Goal: Task Accomplishment & Management: Use online tool/utility

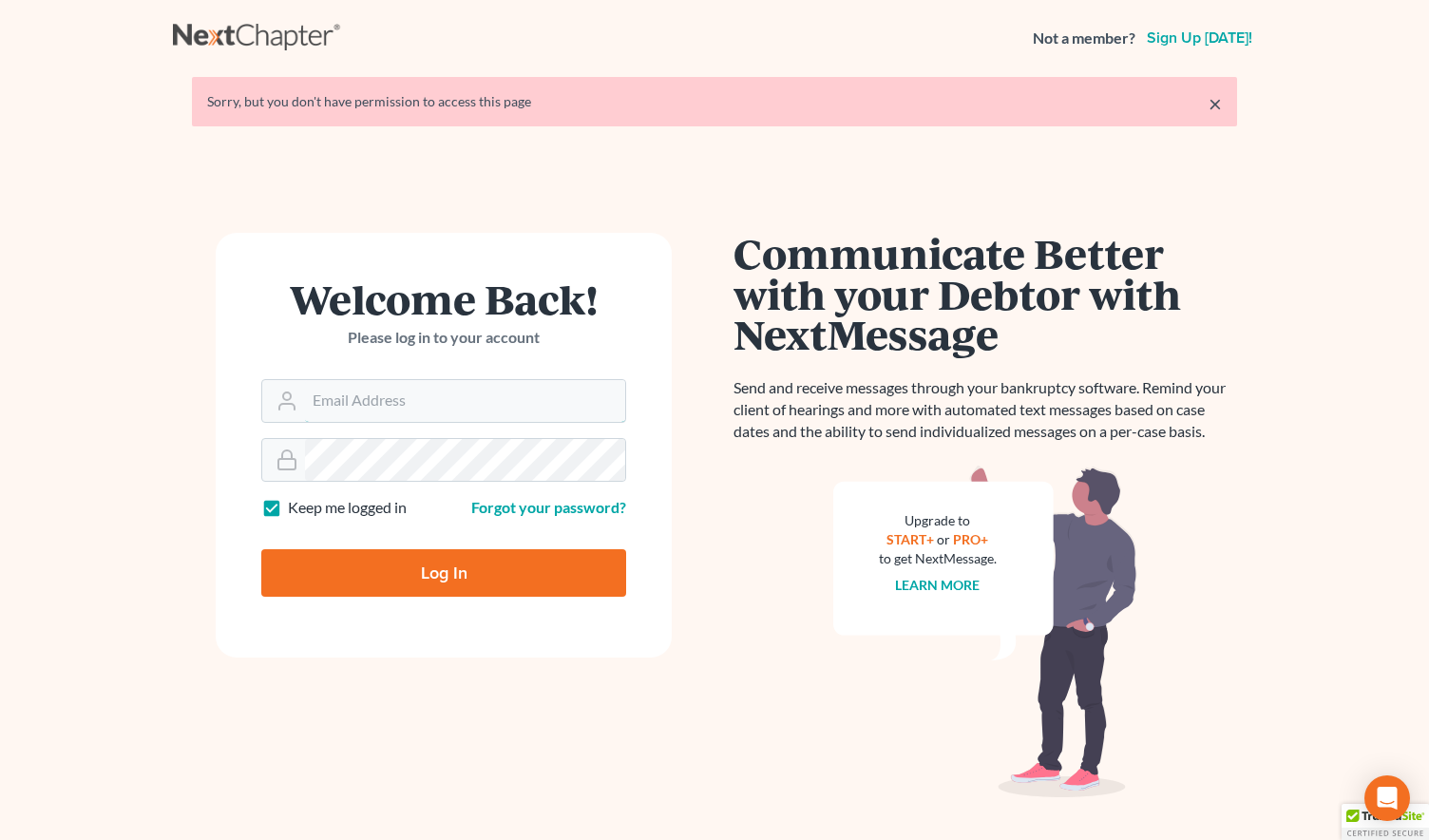
type input "[PERSON_NAME][EMAIL_ADDRESS][DOMAIN_NAME]"
click at [409, 569] on input "Log In" at bounding box center [444, 573] width 365 height 47
type input "Thinking..."
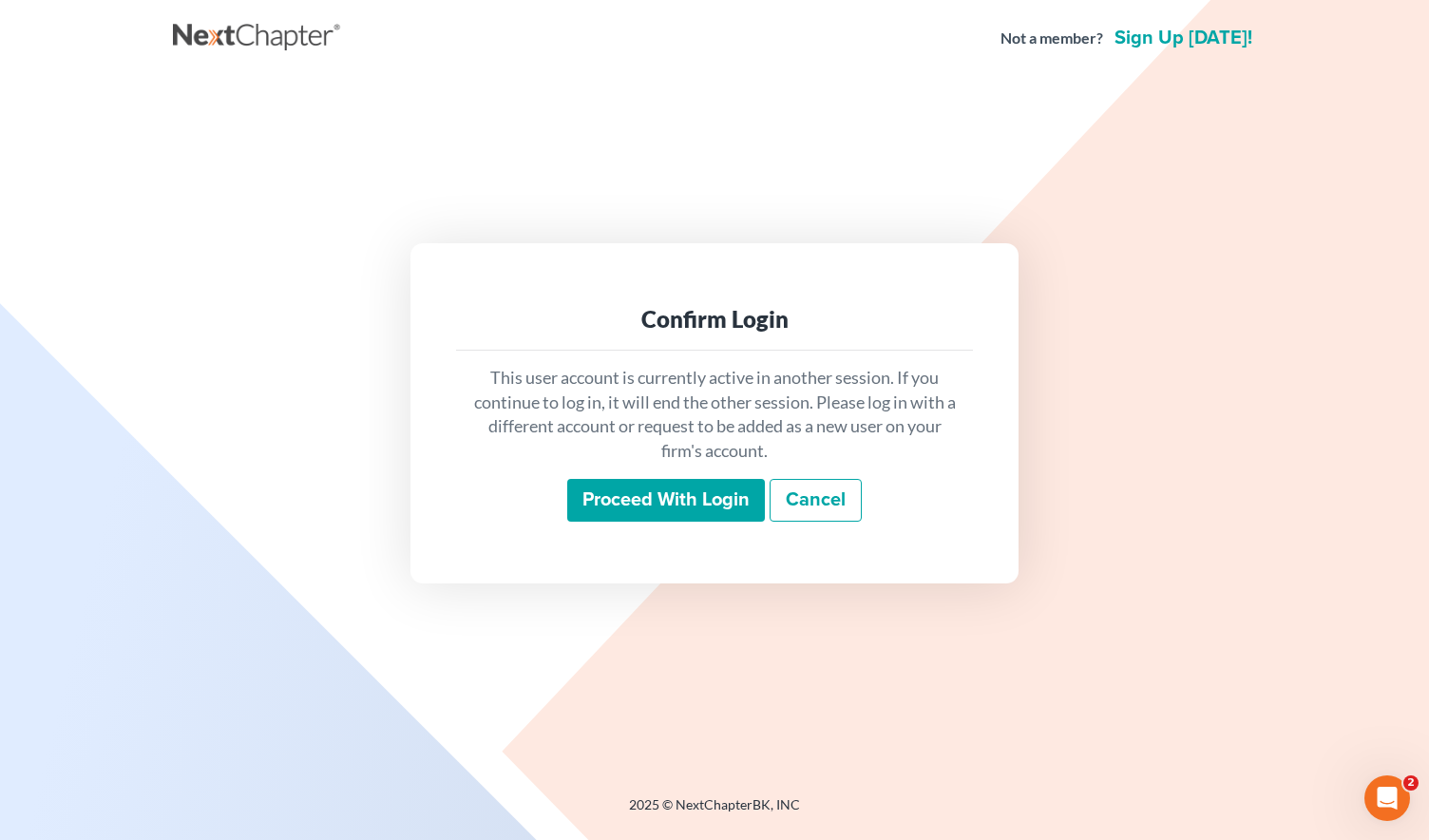
click at [666, 494] on input "Proceed with login" at bounding box center [667, 500] width 198 height 44
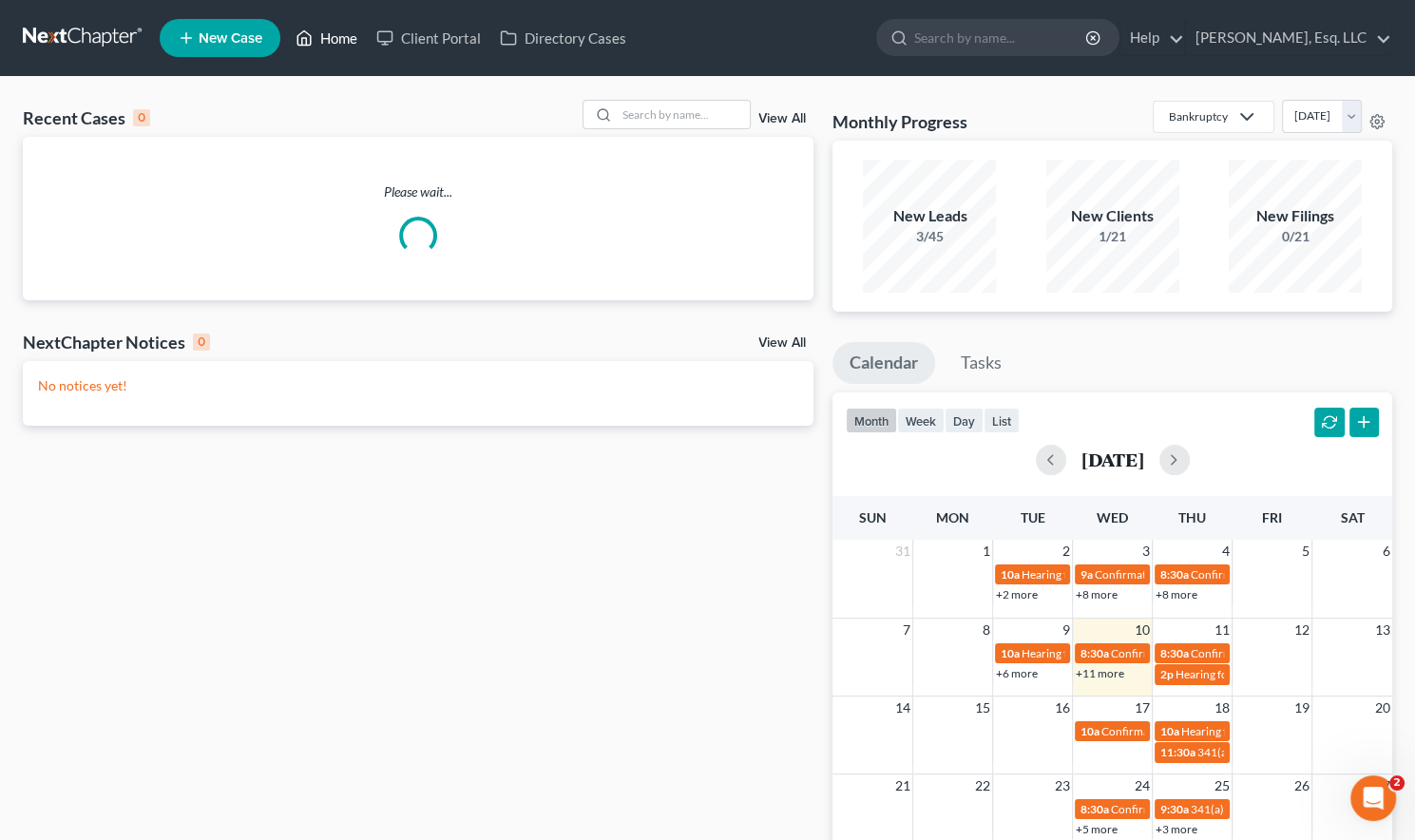
click at [340, 34] on link "Home" at bounding box center [326, 38] width 80 height 34
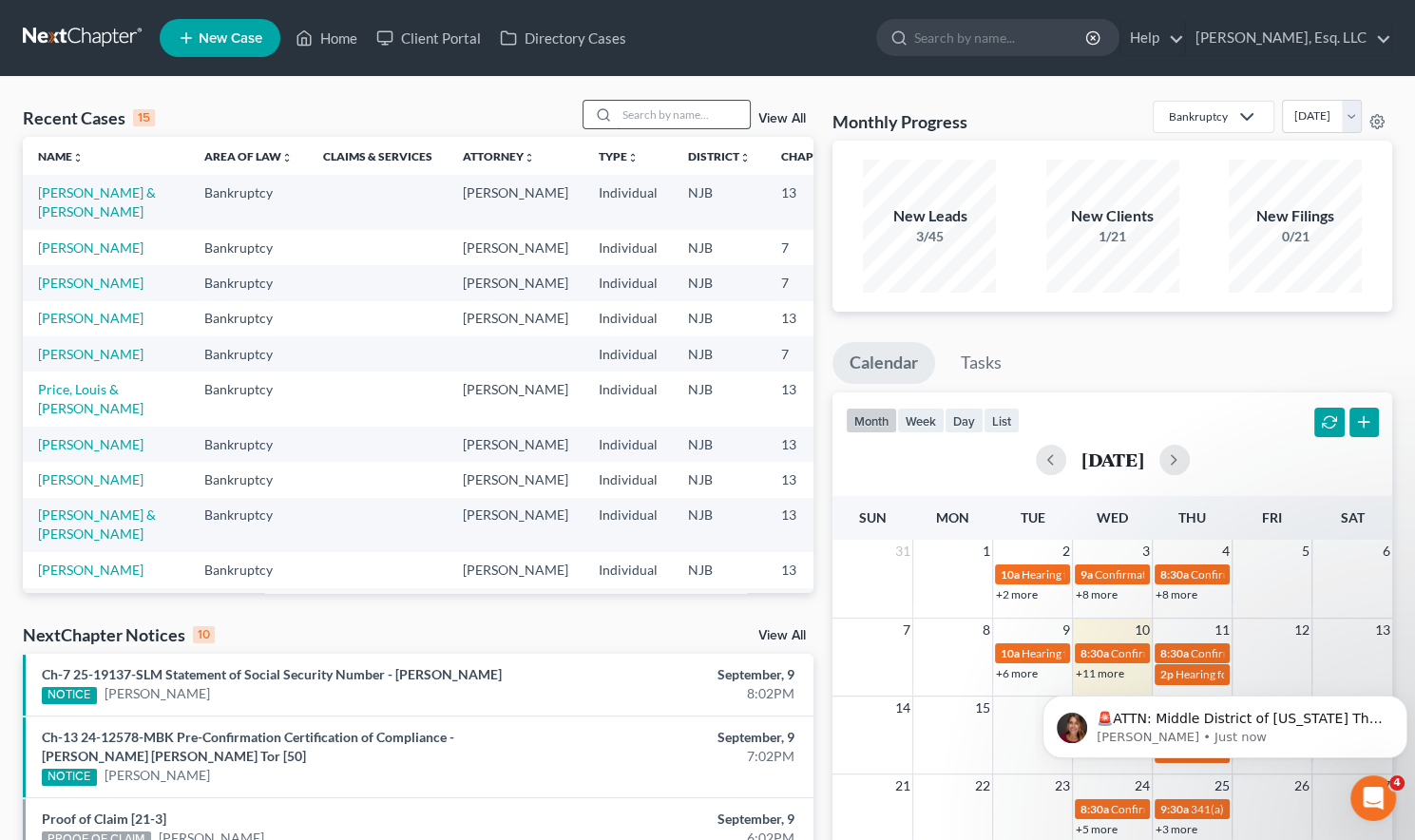
click at [640, 121] on input "search" at bounding box center [683, 114] width 133 height 27
type input "ortiz"
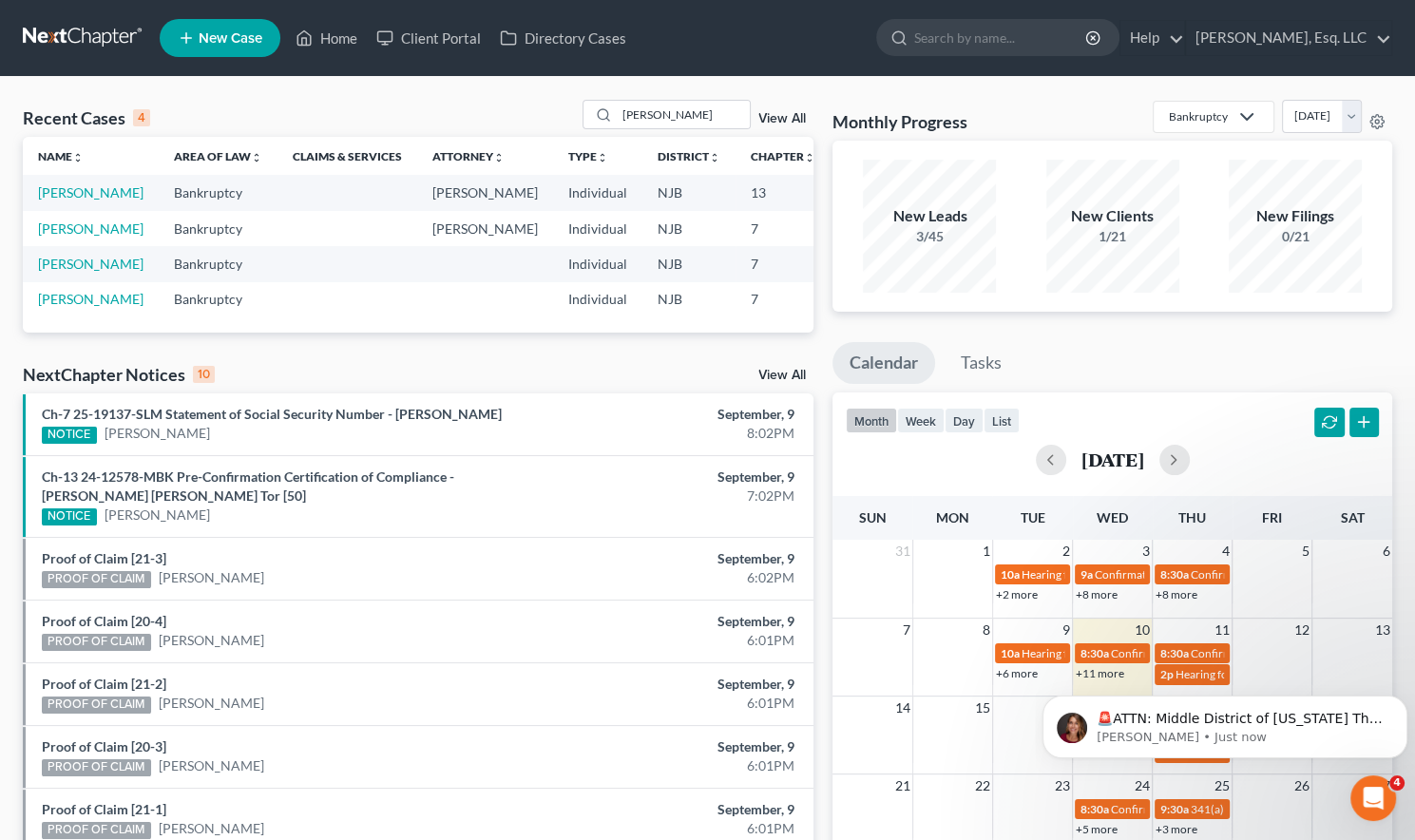
click at [55, 202] on td "Ortiz, Joel" at bounding box center [91, 192] width 136 height 35
click at [54, 198] on link "[PERSON_NAME]" at bounding box center [90, 192] width 106 height 16
select select "1"
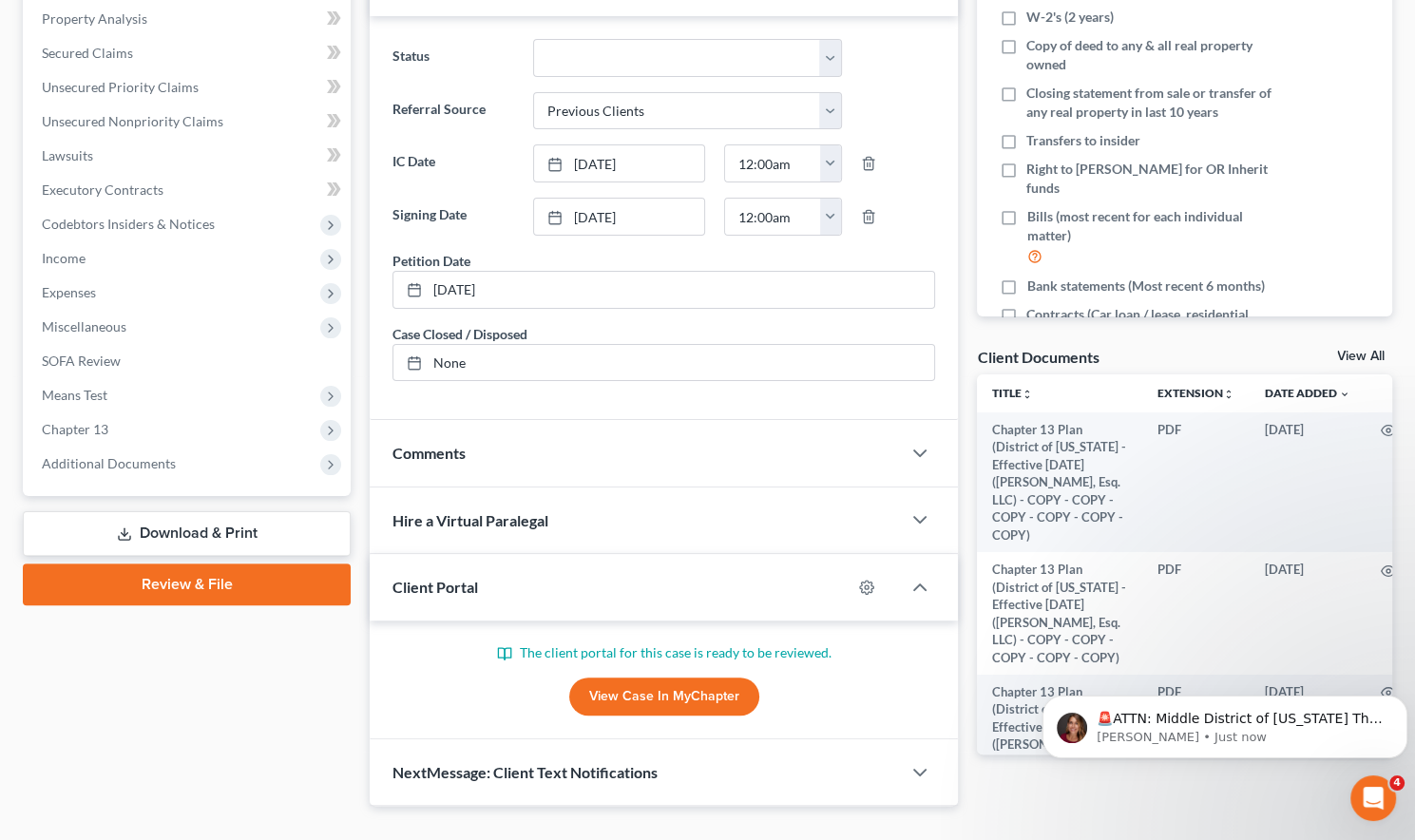
scroll to position [380, 0]
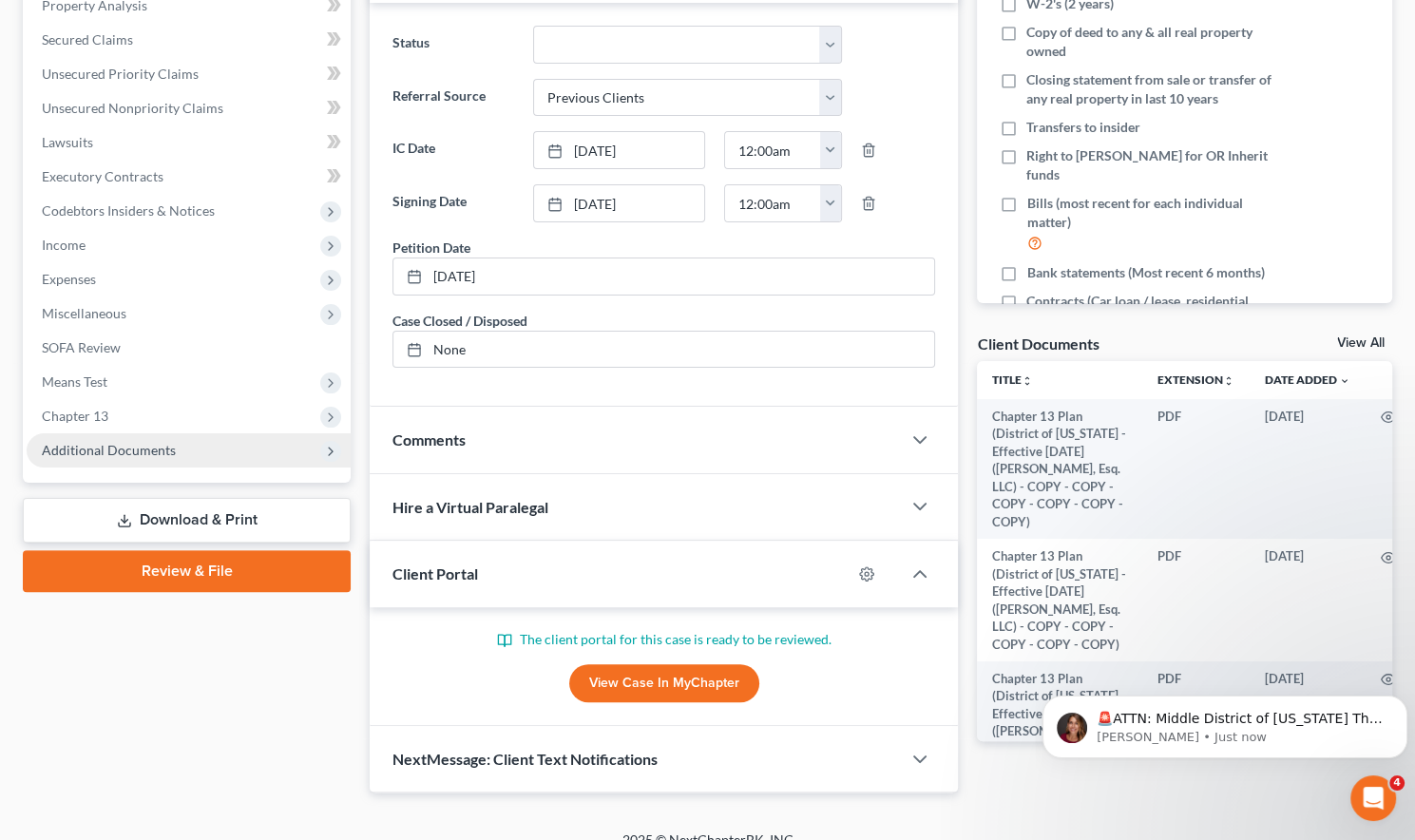
click at [139, 442] on span "Additional Documents" at bounding box center [109, 450] width 134 height 16
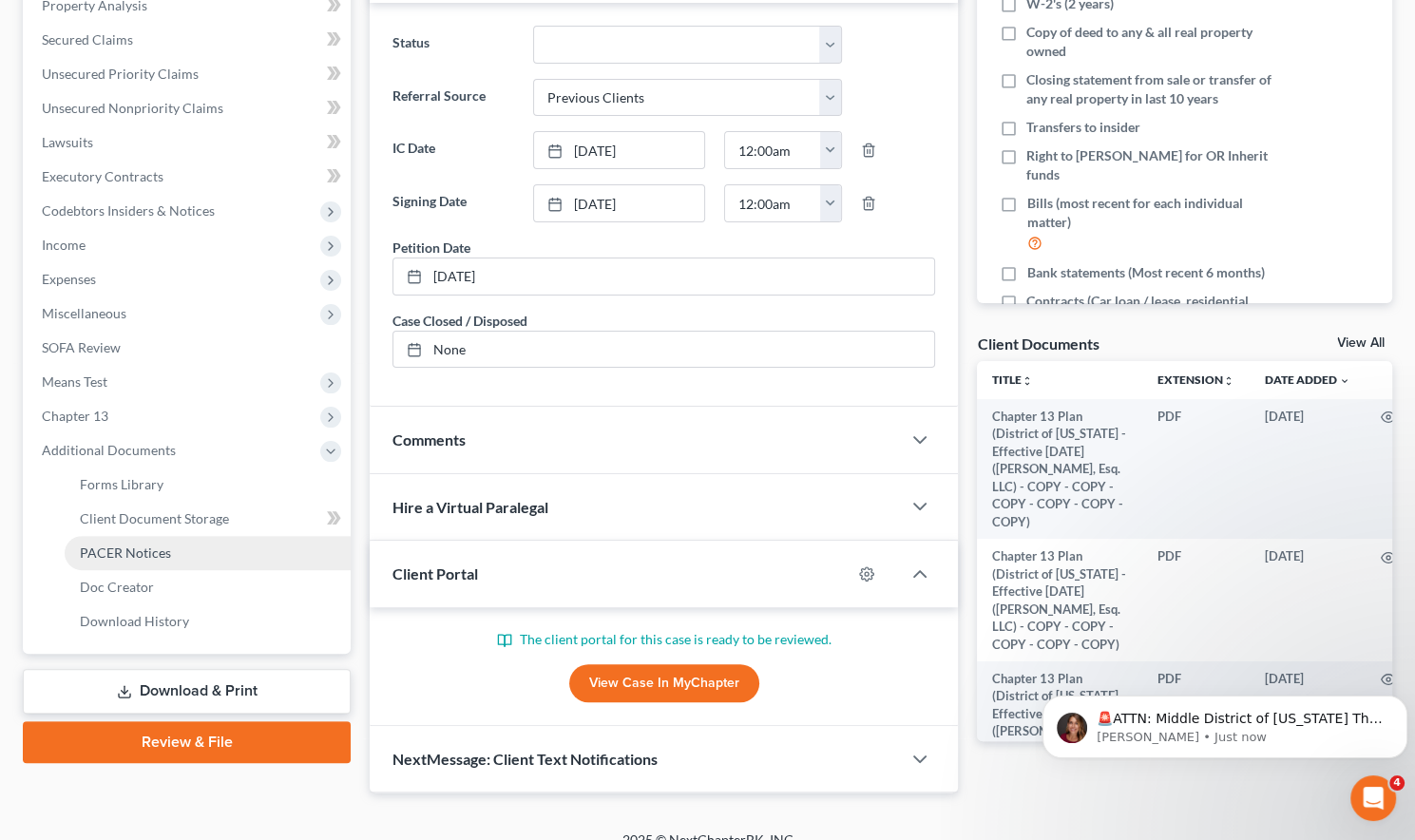
click at [152, 548] on span "PACER Notices" at bounding box center [125, 552] width 91 height 16
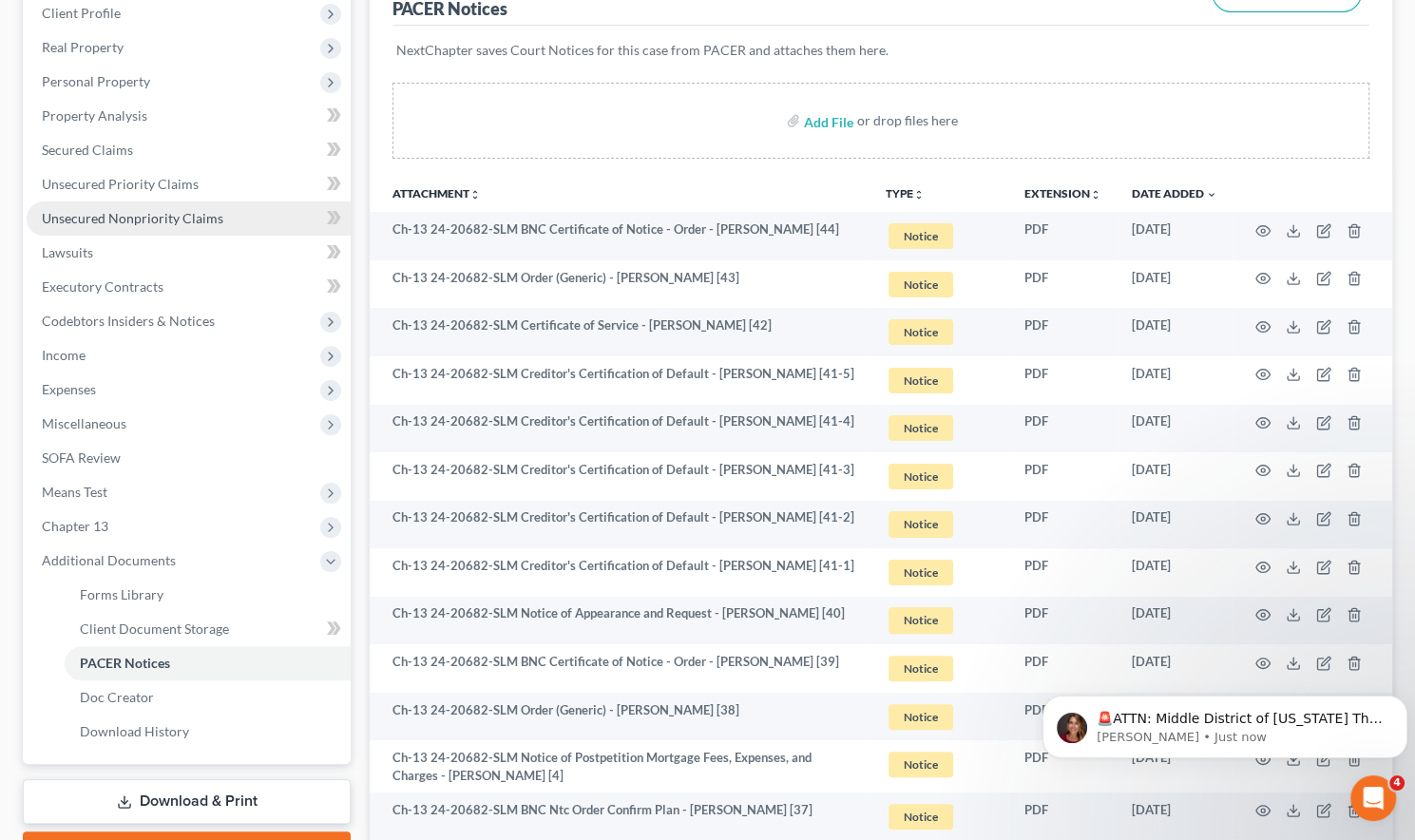
scroll to position [285, 0]
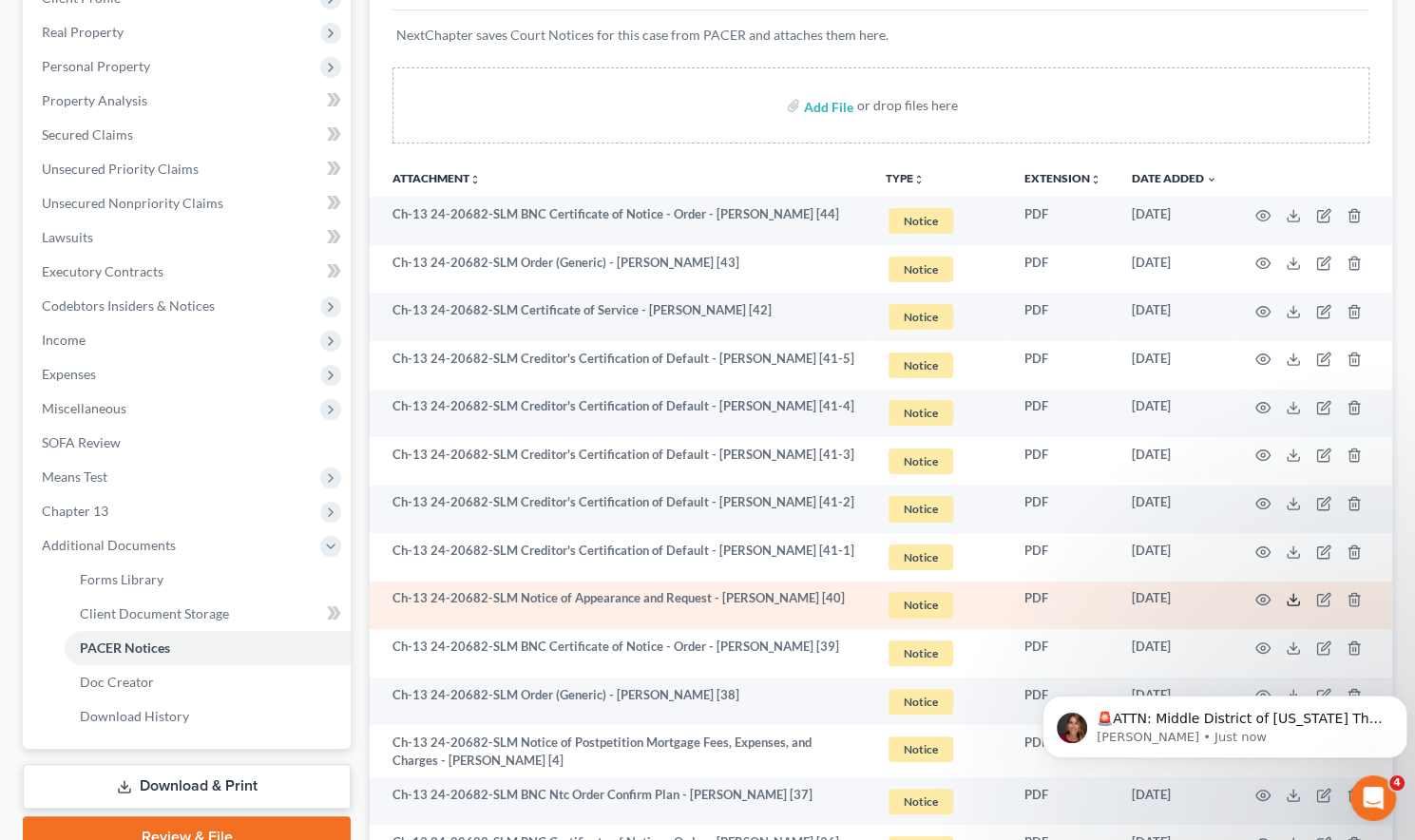
click at [1292, 592] on icon at bounding box center [1294, 600] width 16 height 16
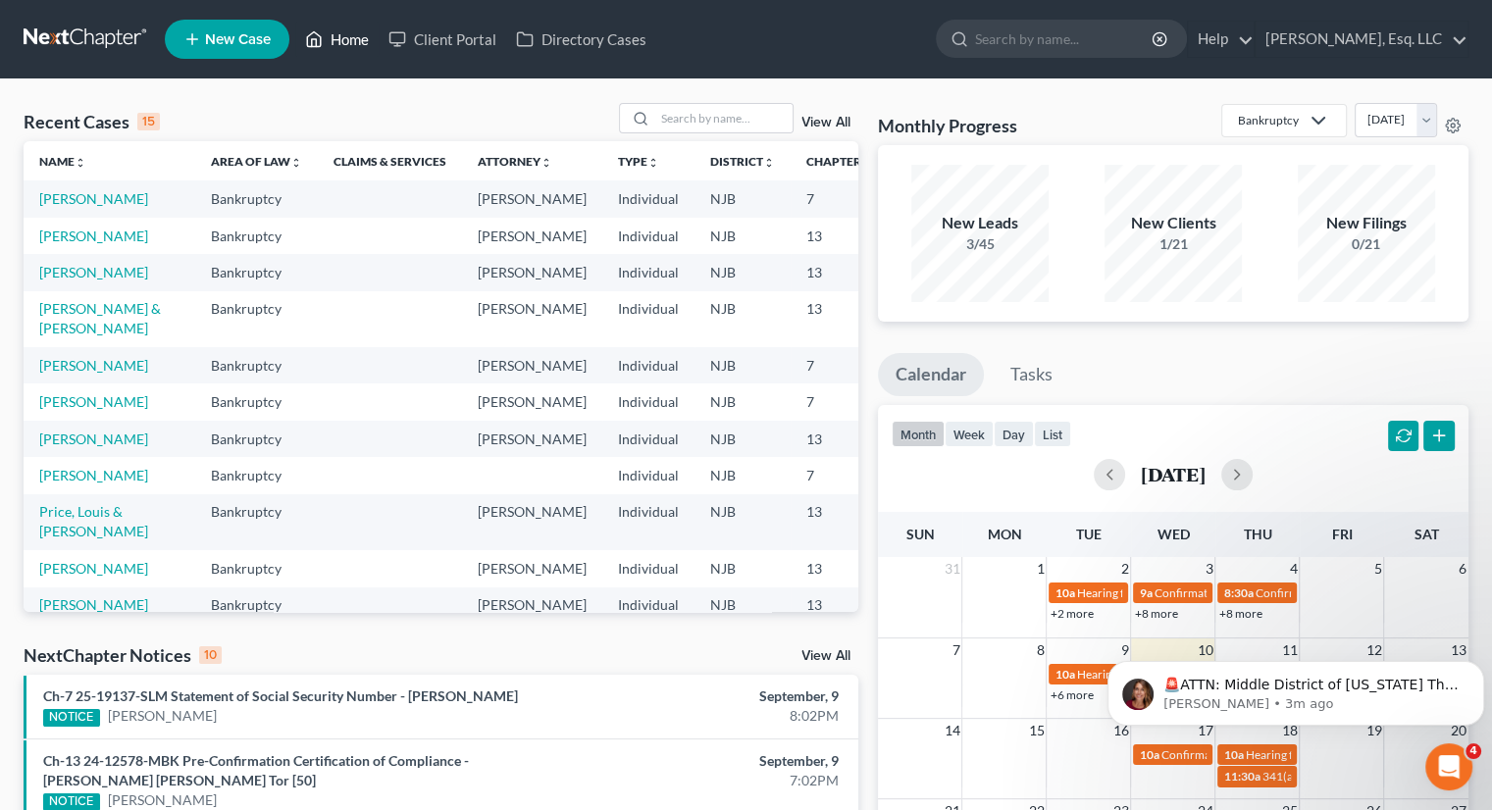
click at [359, 36] on link "Home" at bounding box center [336, 39] width 83 height 35
click at [680, 112] on input "search" at bounding box center [723, 118] width 137 height 28
type input "turcios"
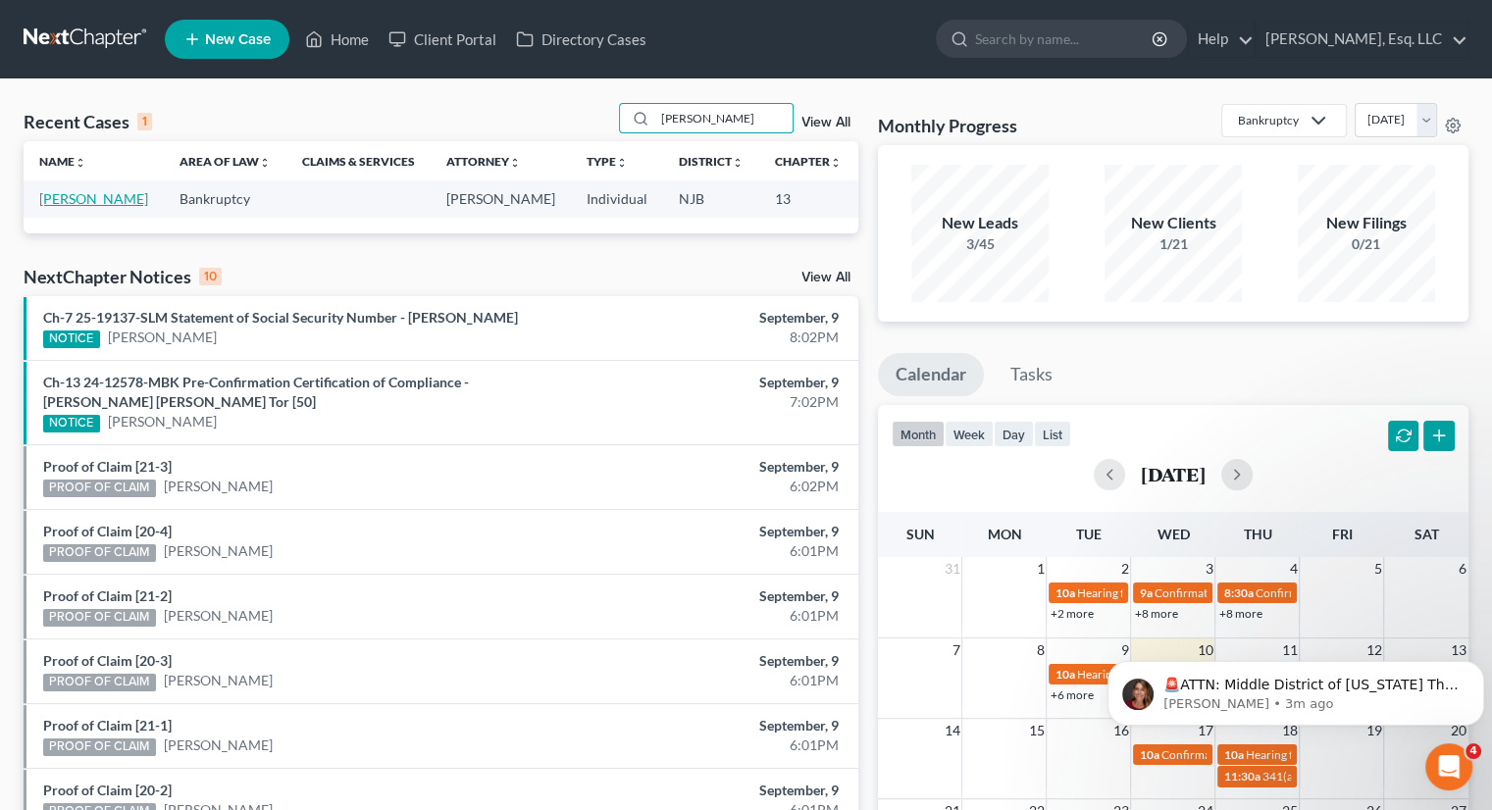
click at [72, 207] on link "[PERSON_NAME]" at bounding box center [93, 198] width 109 height 17
select select "0"
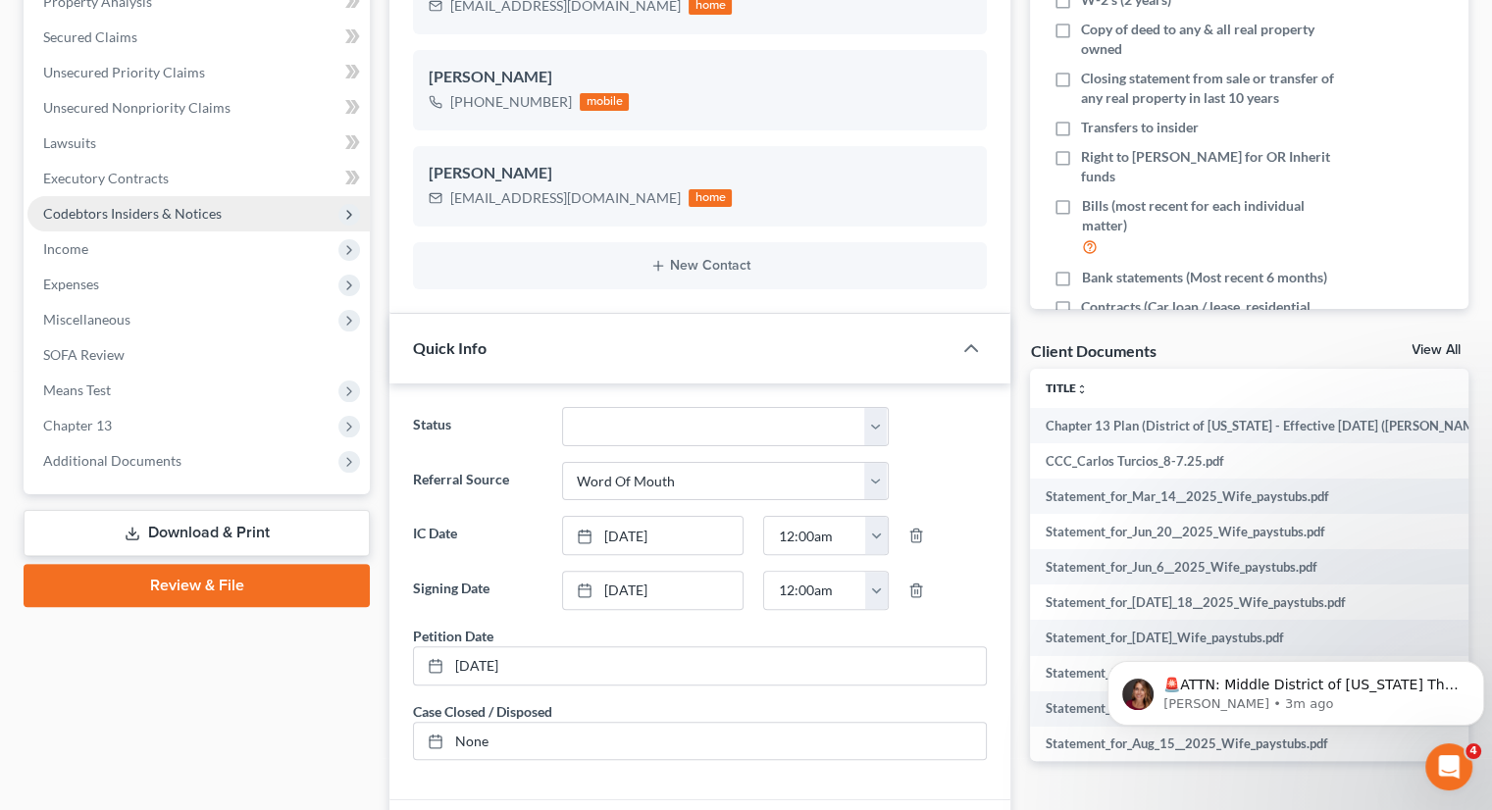
scroll to position [490, 0]
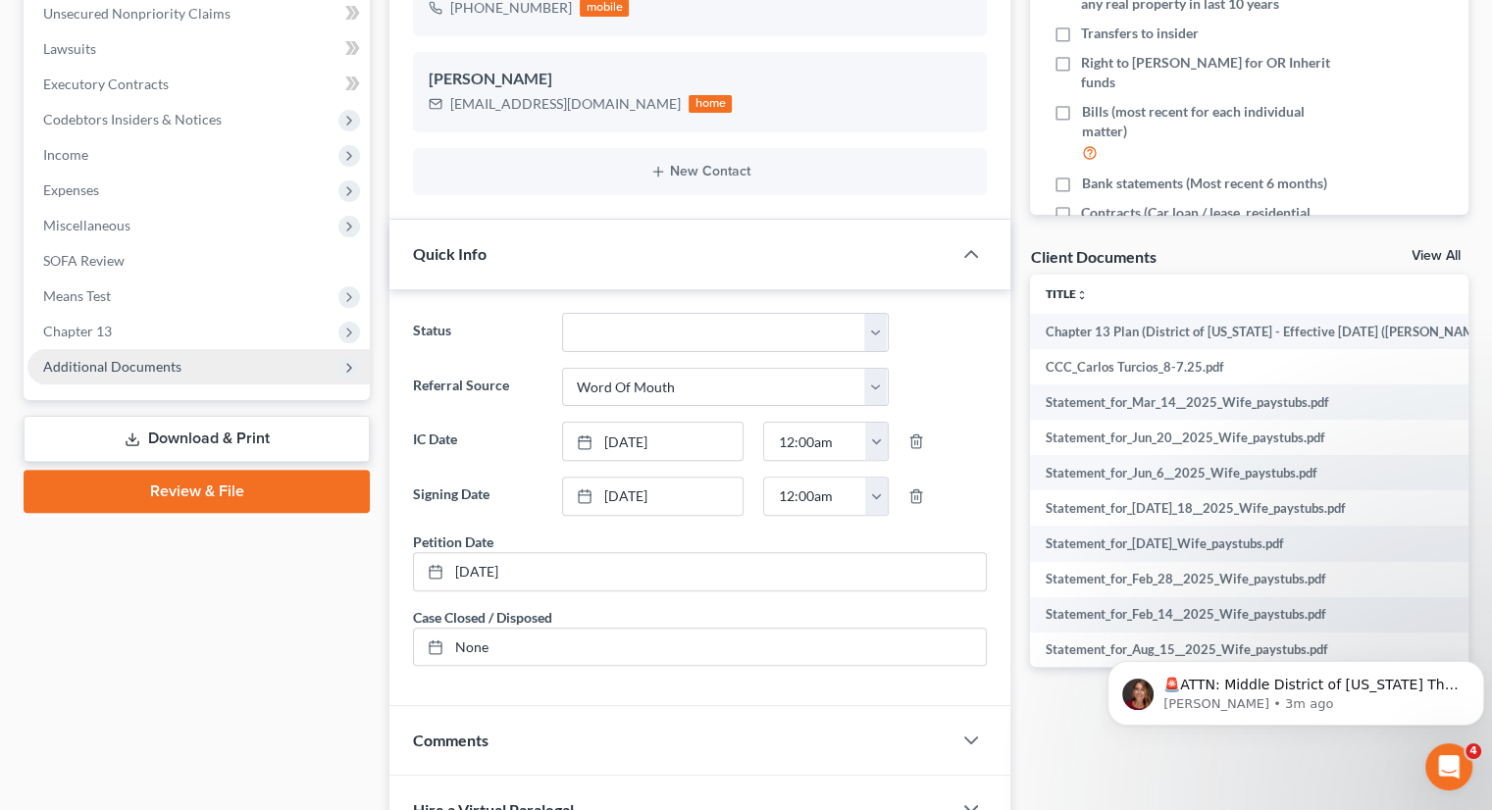
click at [179, 362] on span "Additional Documents" at bounding box center [198, 366] width 342 height 35
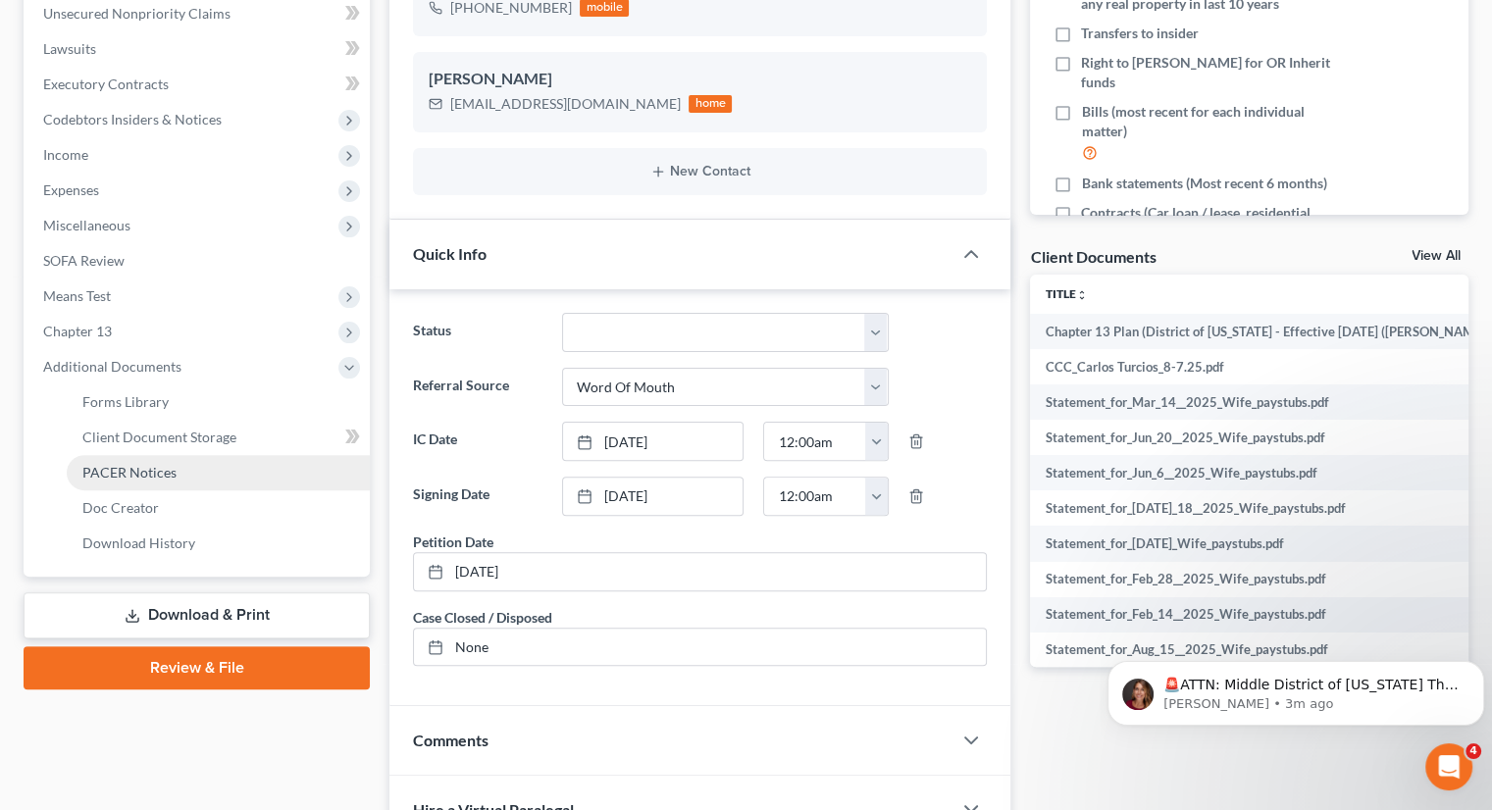
click at [140, 470] on span "PACER Notices" at bounding box center [129, 472] width 94 height 17
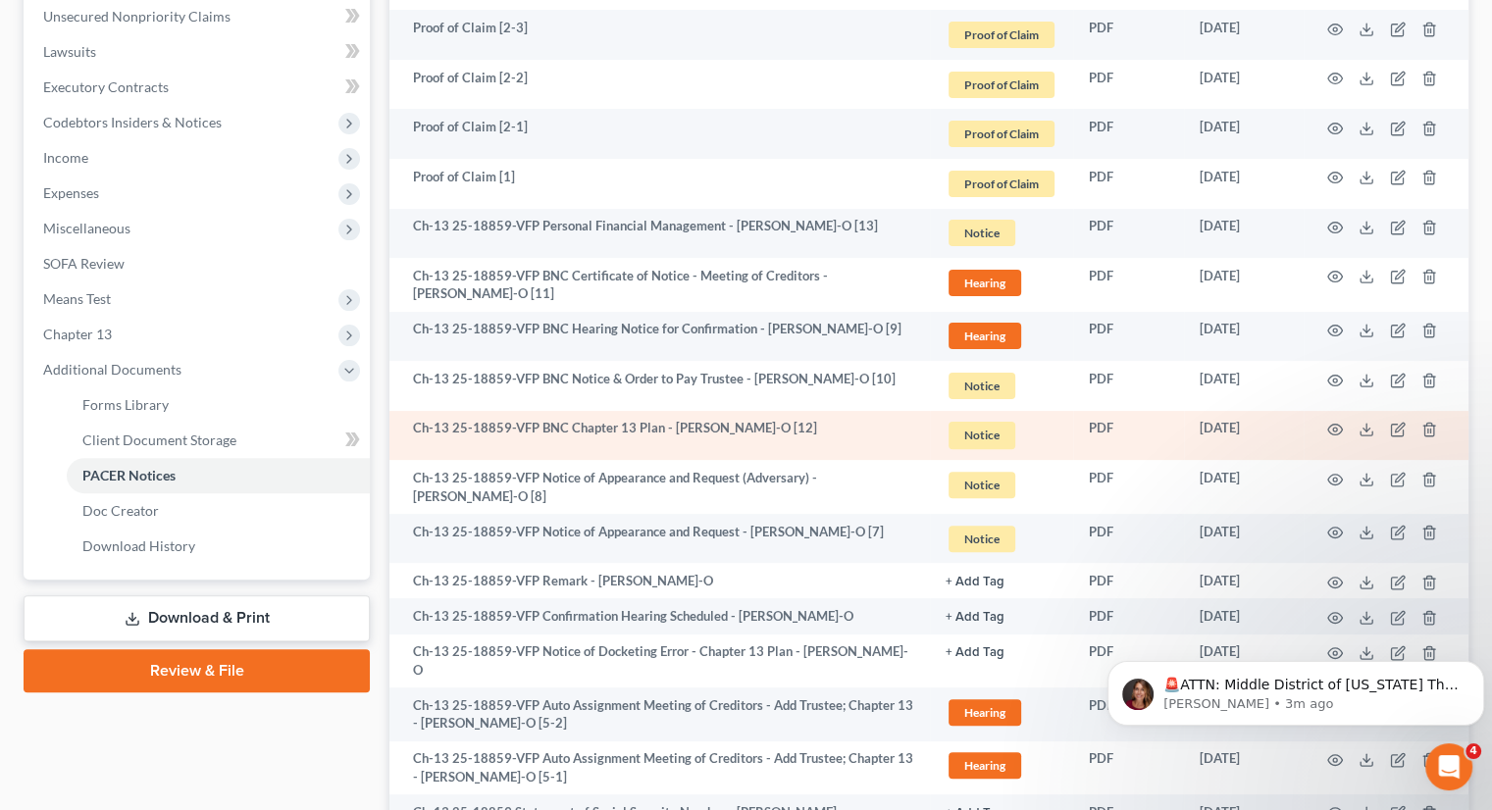
scroll to position [490, 0]
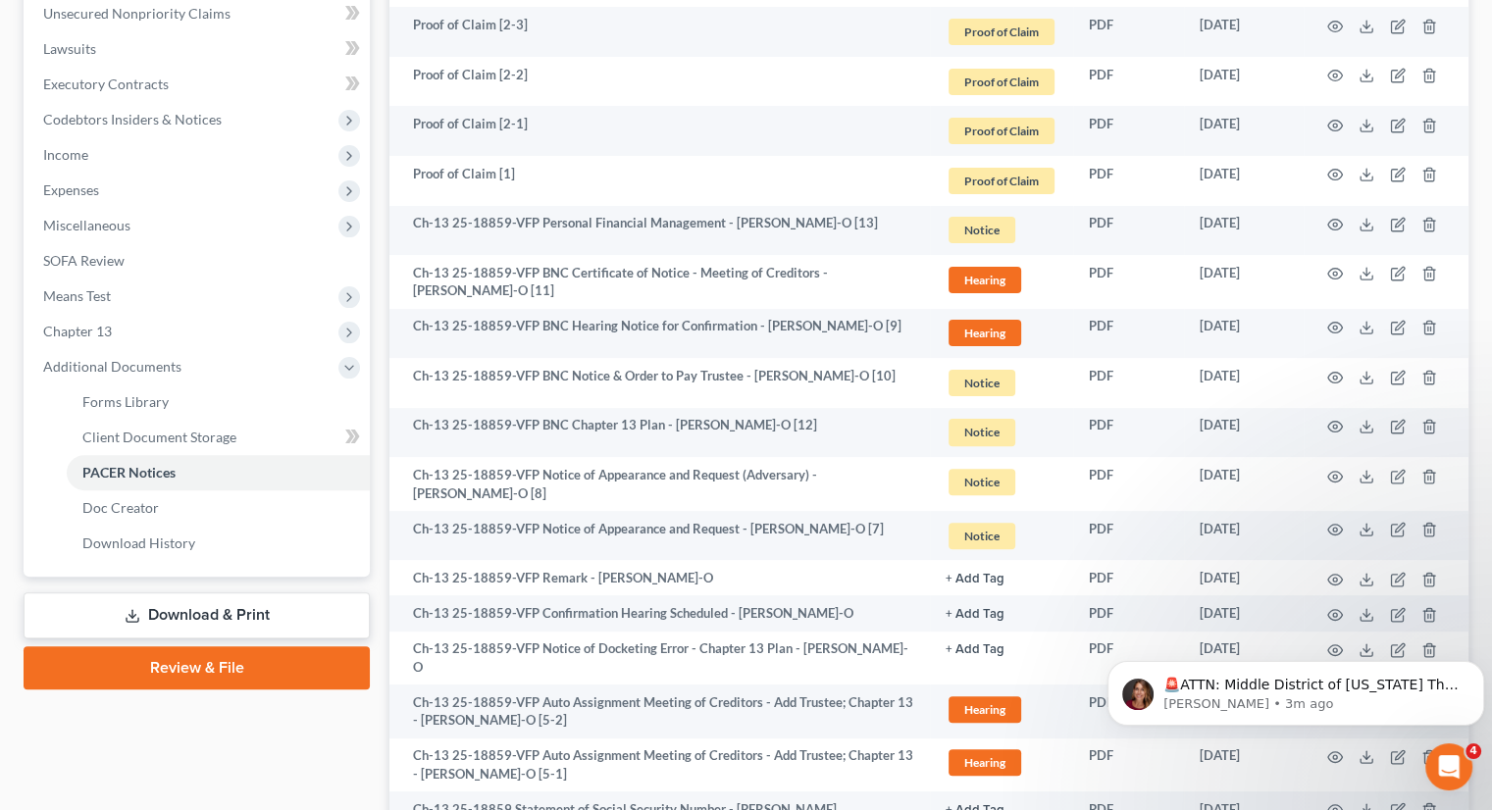
click at [1354, 642] on body "🚨ATTN: Middle District of Florida The court has added a new Credit Counseling F…" at bounding box center [1295, 689] width 377 height 122
click at [1350, 651] on body "🚨ATTN: Middle District of Florida The court has added a new Credit Counseling F…" at bounding box center [1295, 689] width 377 height 122
click at [1354, 653] on body "🚨ATTN: Middle District of Florida The court has added a new Credit Counseling F…" at bounding box center [1295, 689] width 377 height 122
click at [1310, 705] on p "Katie • 3m ago" at bounding box center [1311, 704] width 296 height 18
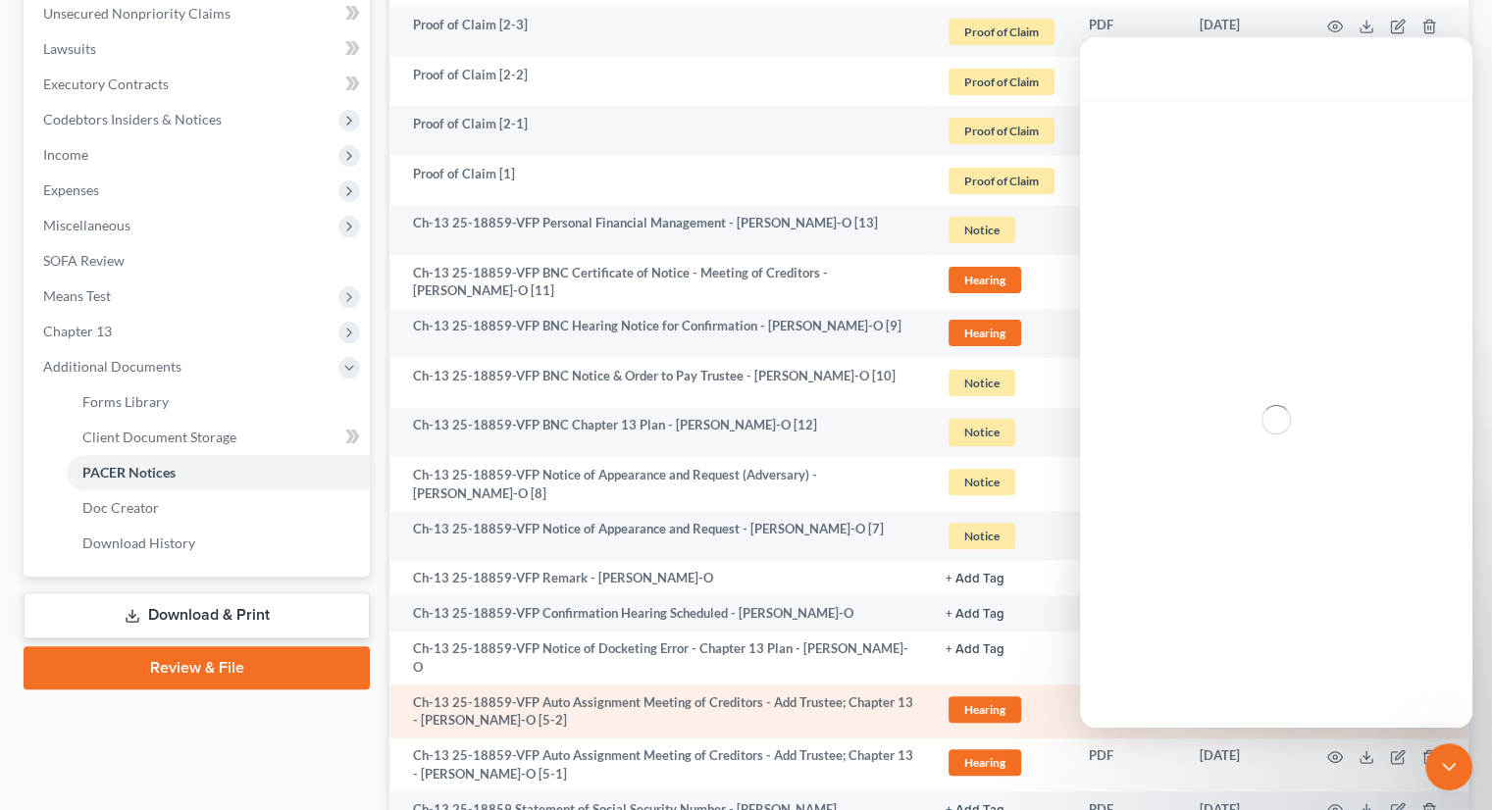
scroll to position [0, 0]
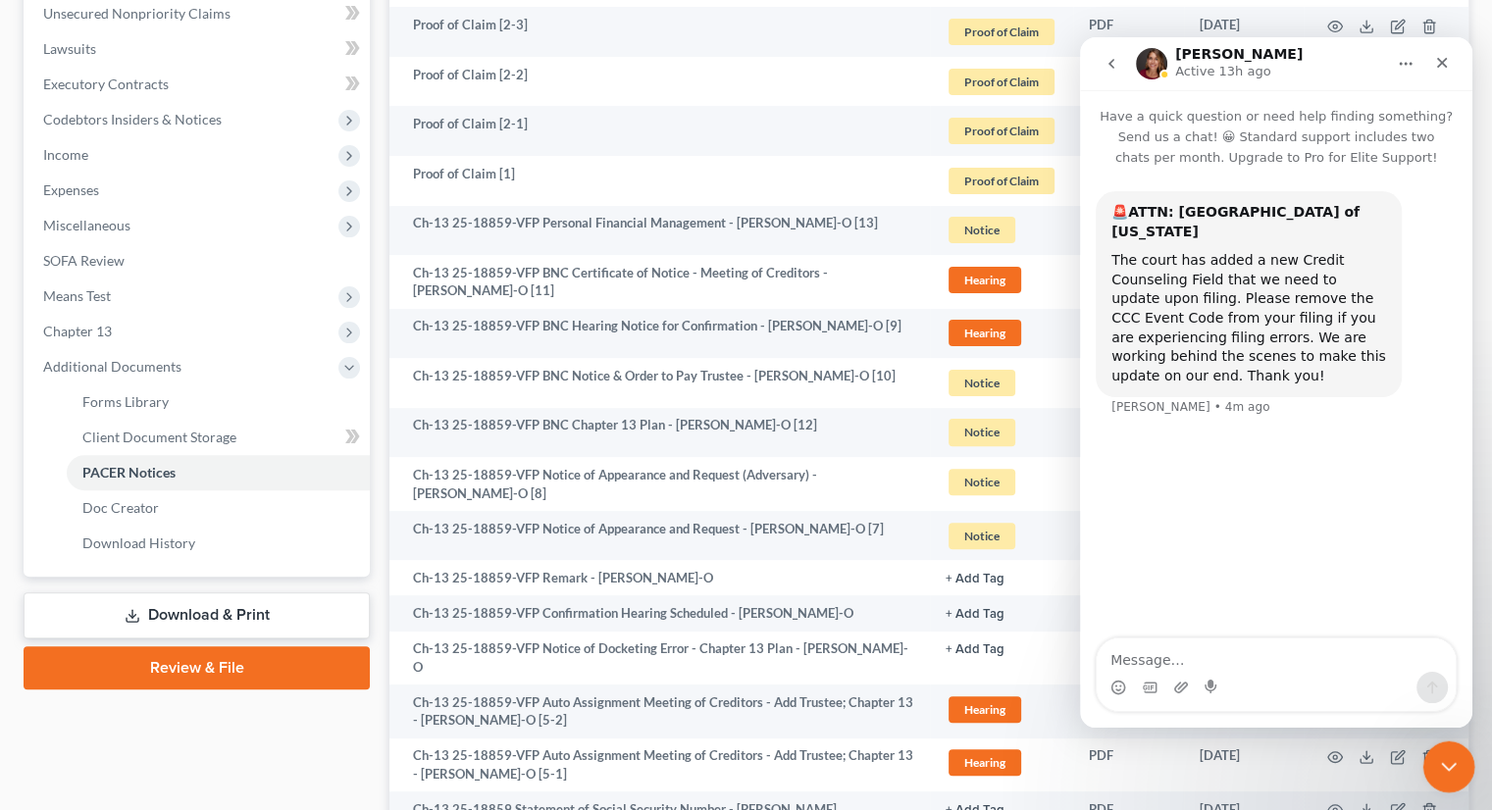
click at [1435, 771] on icon "Close Intercom Messenger" at bounding box center [1446, 764] width 24 height 24
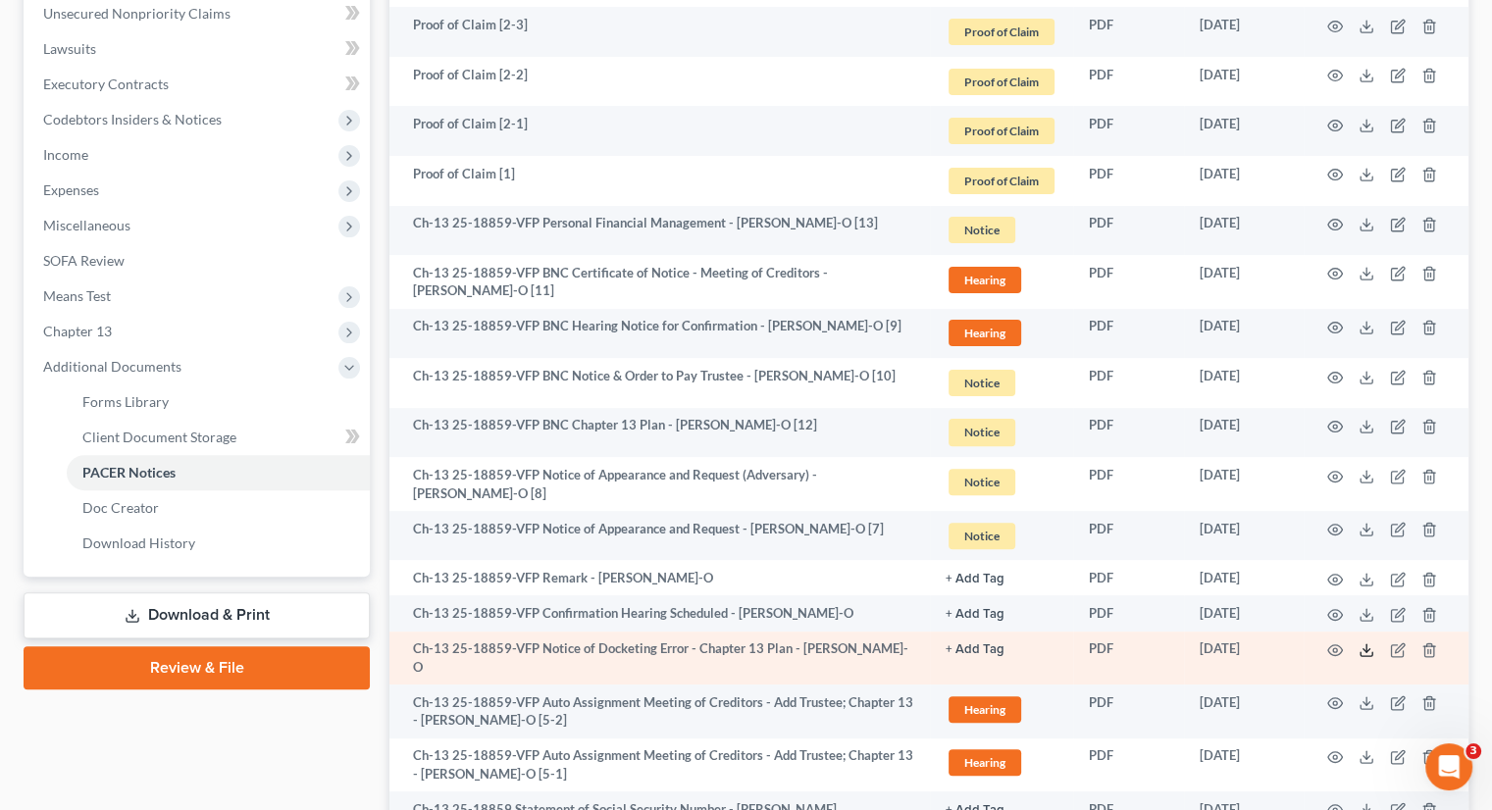
click at [1363, 649] on polyline at bounding box center [1366, 650] width 7 height 3
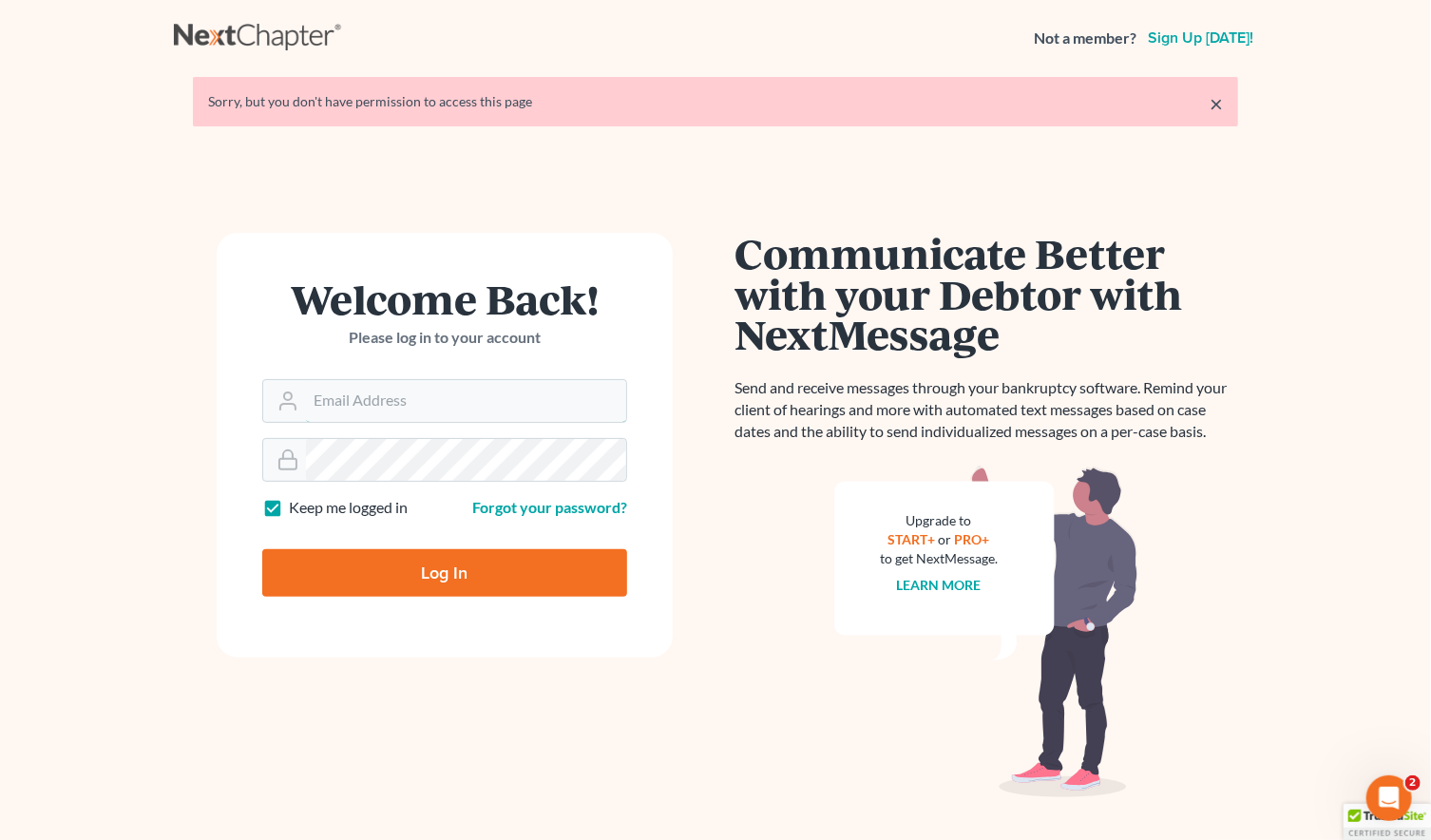
type input "[PERSON_NAME][EMAIL_ADDRESS][DOMAIN_NAME]"
click at [469, 576] on input "Log In" at bounding box center [445, 573] width 365 height 47
type input "Thinking..."
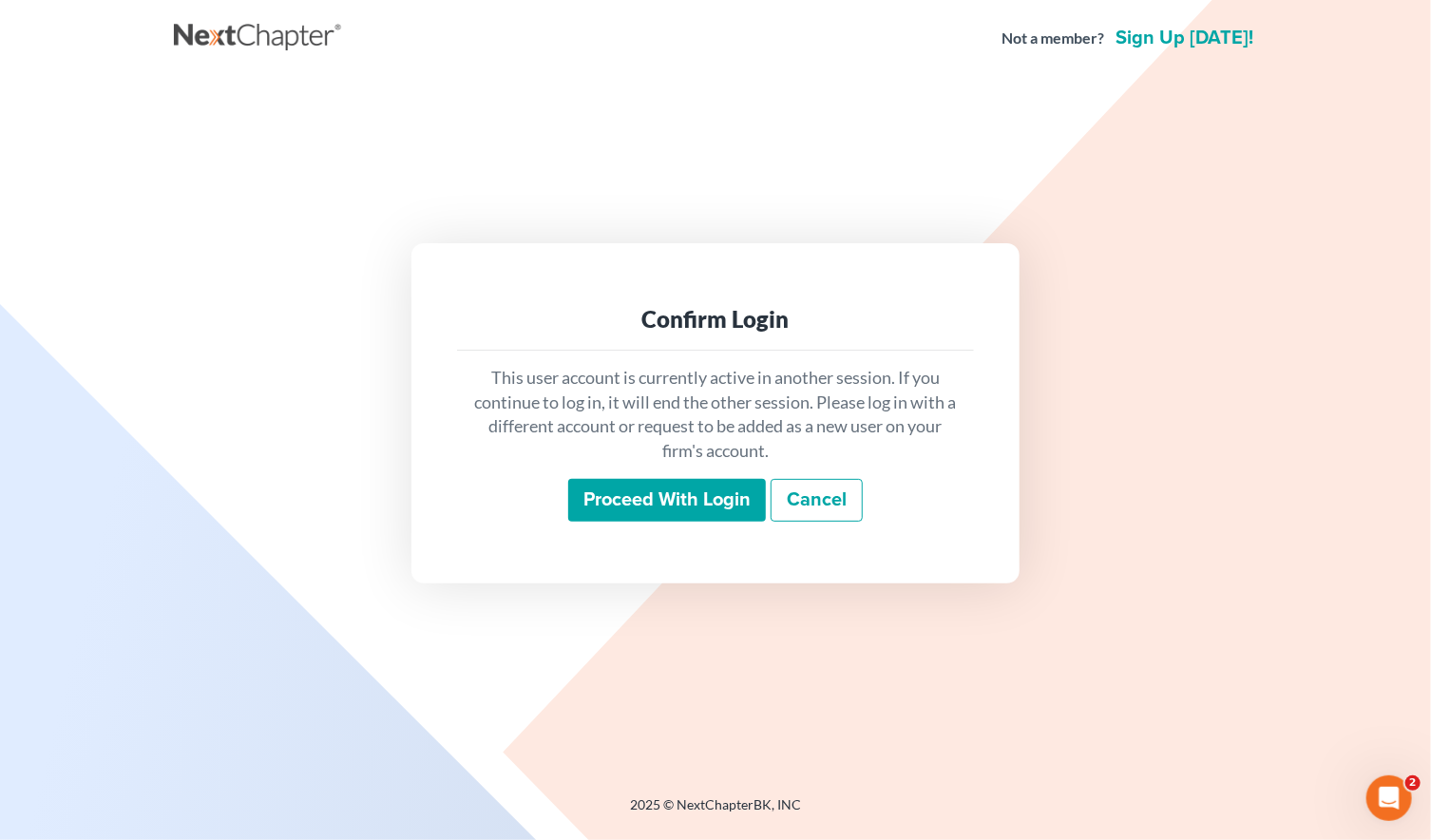
click at [624, 504] on input "Proceed with login" at bounding box center [667, 500] width 198 height 44
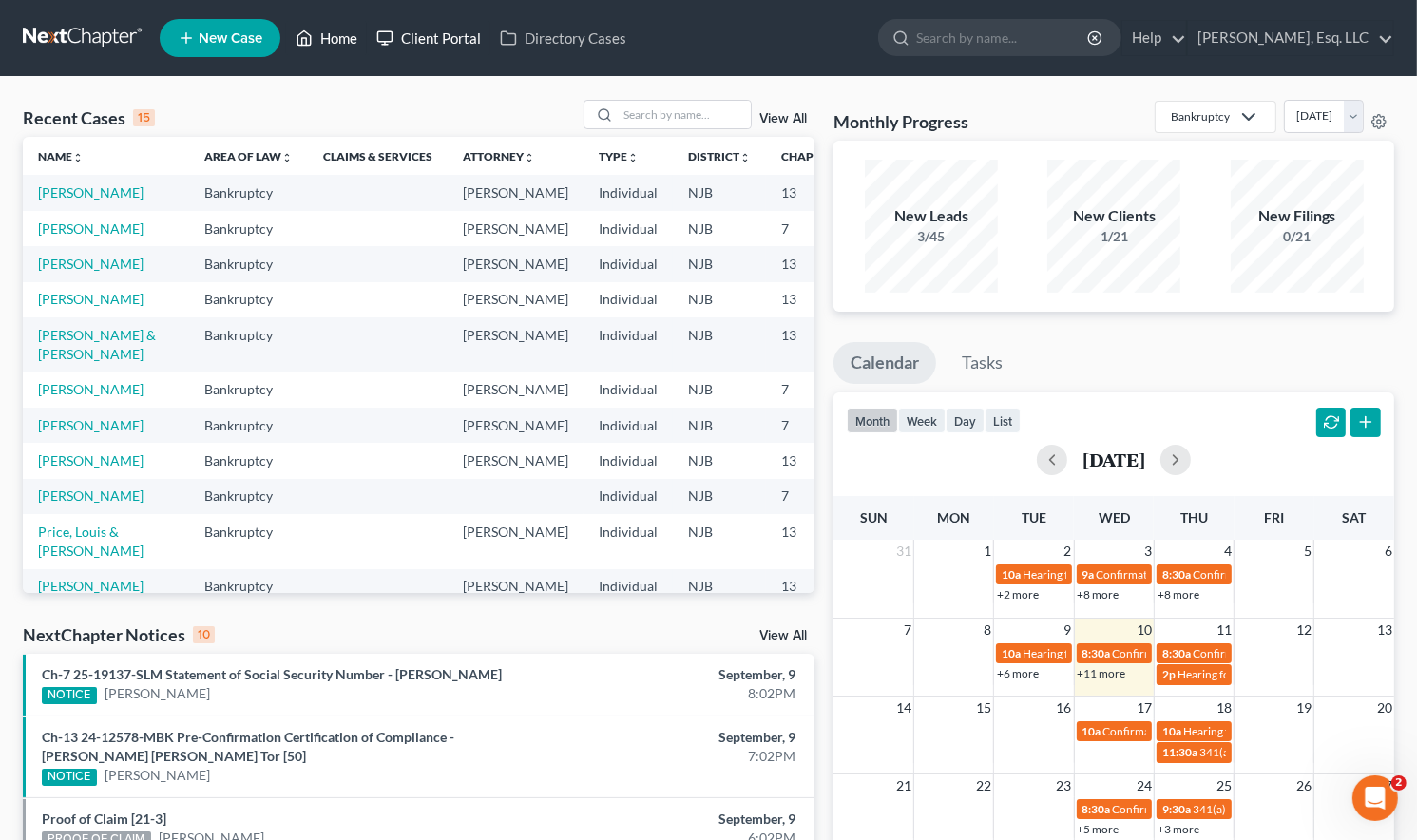
drag, startPoint x: 329, startPoint y: 32, endPoint x: 391, endPoint y: 50, distance: 64.6
click at [329, 32] on link "Home" at bounding box center [326, 38] width 80 height 34
click at [625, 104] on input "search" at bounding box center [683, 114] width 133 height 27
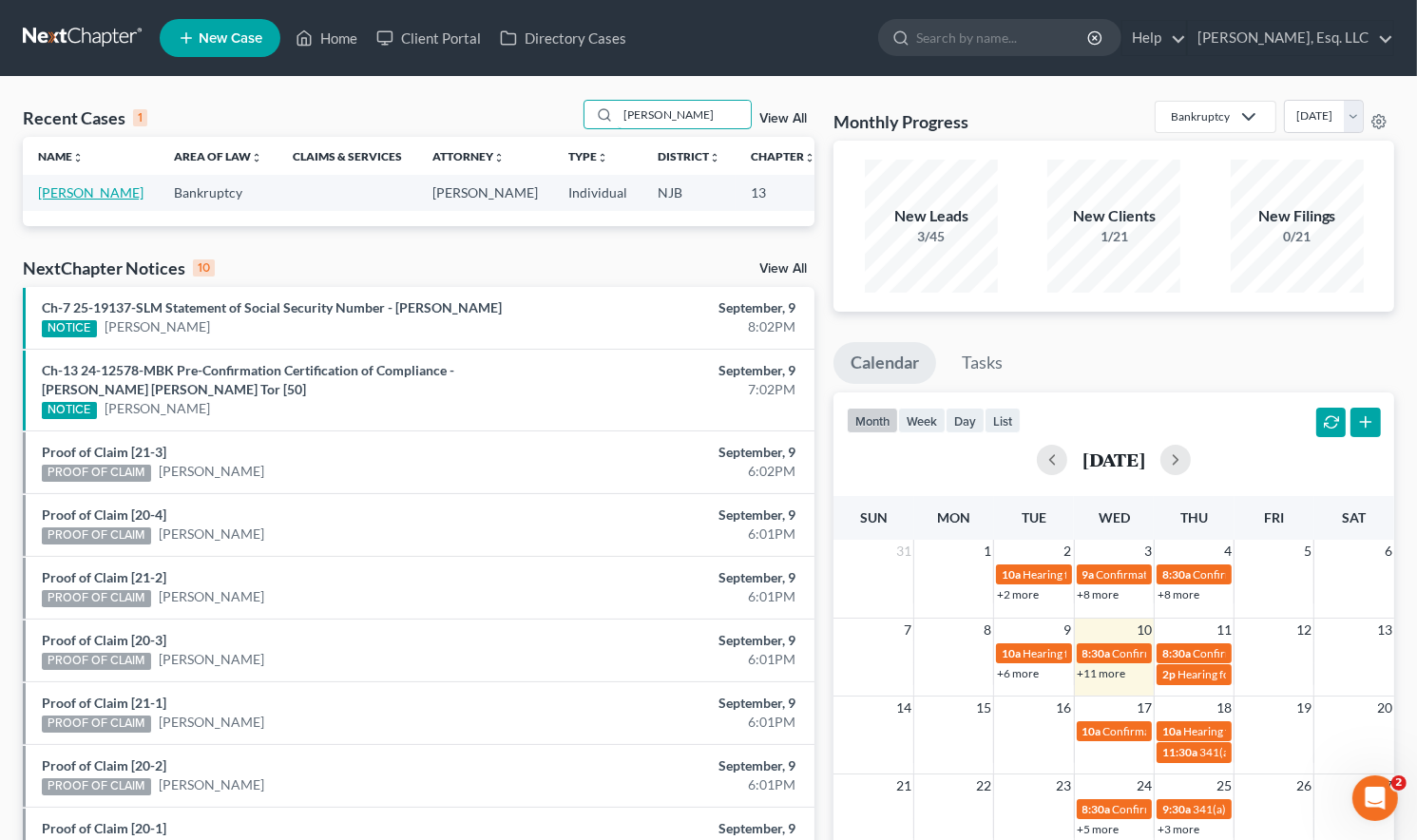
type input "turcios"
click at [59, 198] on link "[PERSON_NAME]" at bounding box center [90, 192] width 106 height 16
select select "0"
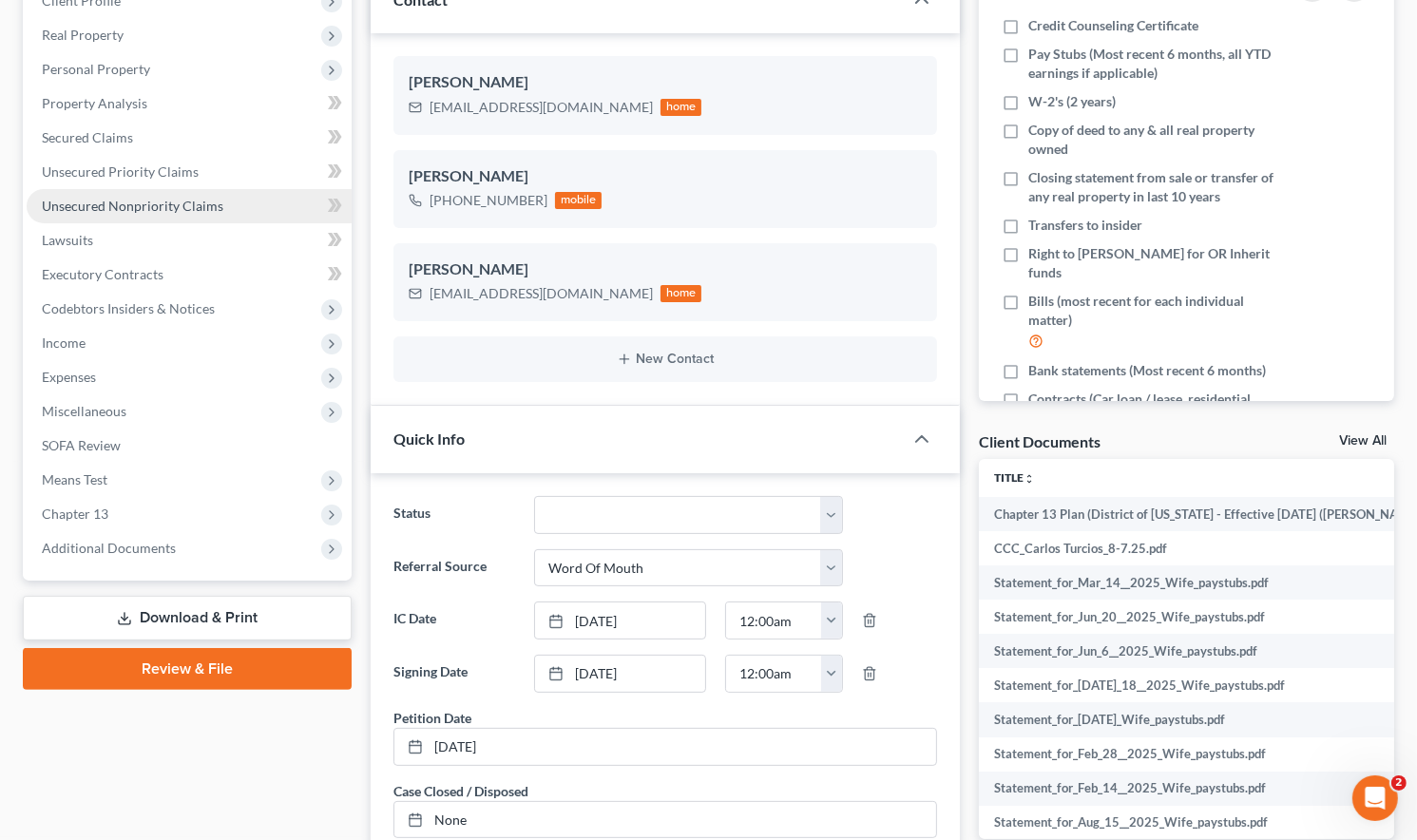
scroll to position [285, 0]
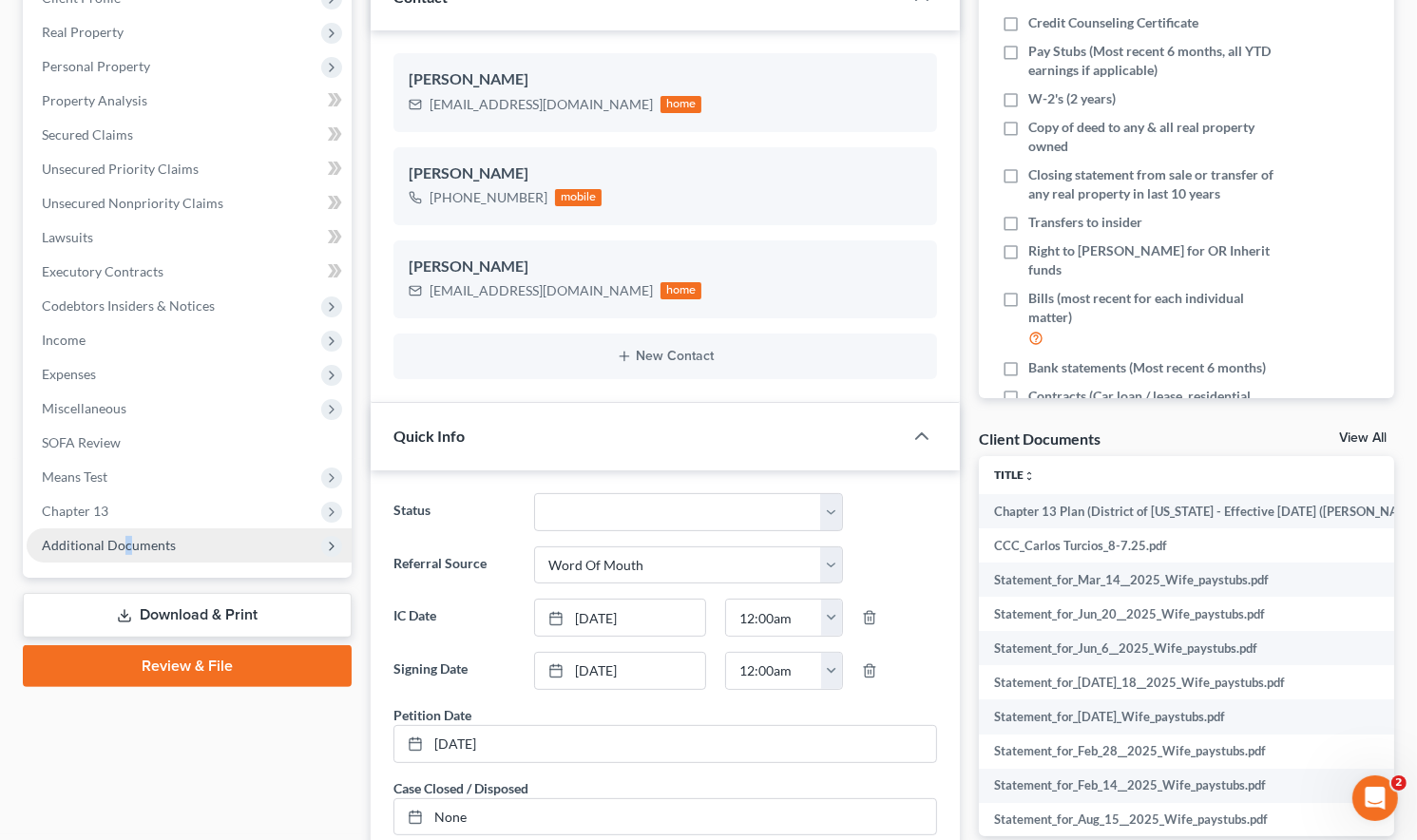
click at [125, 535] on span "Additional Documents" at bounding box center [188, 544] width 325 height 34
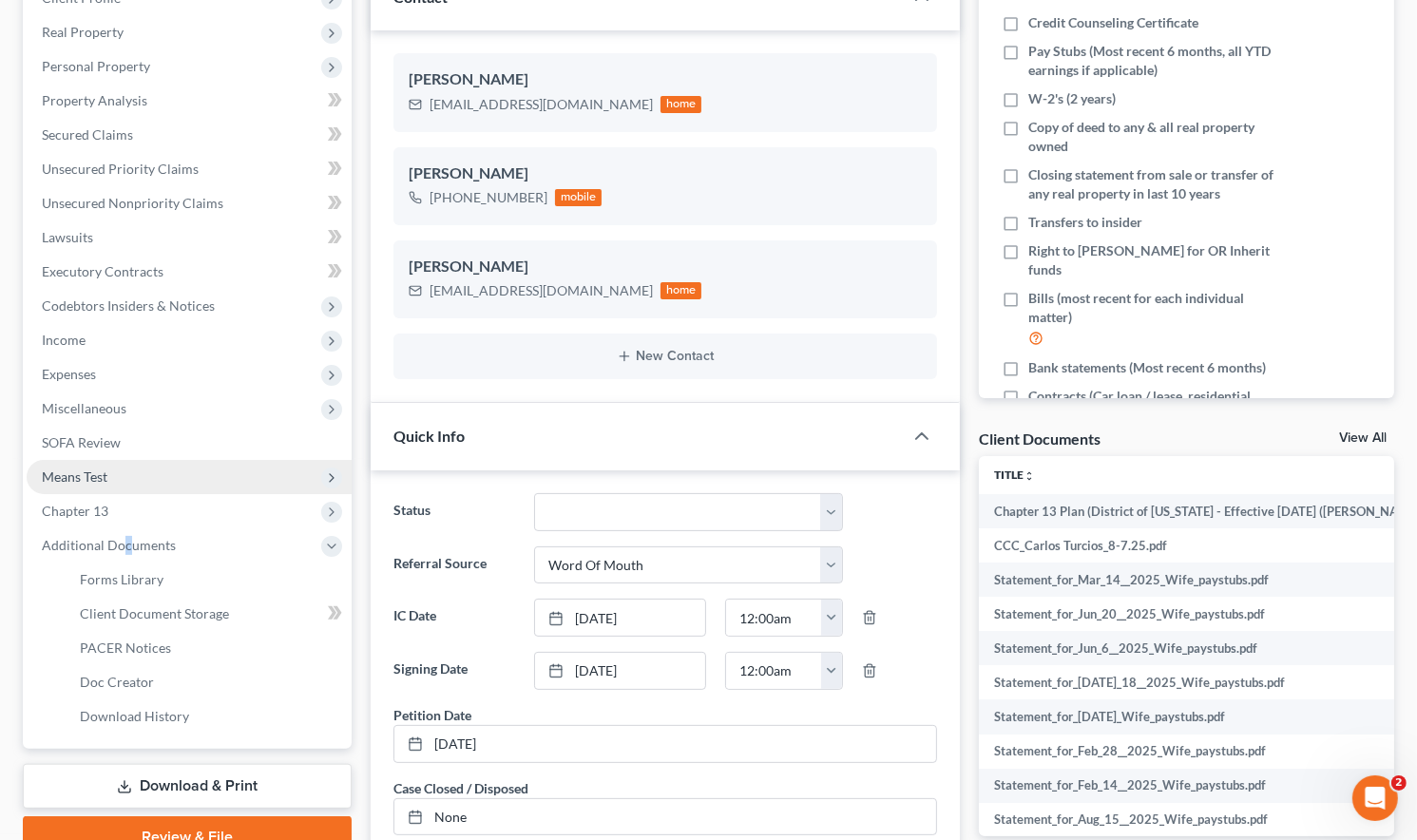
scroll to position [570, 0]
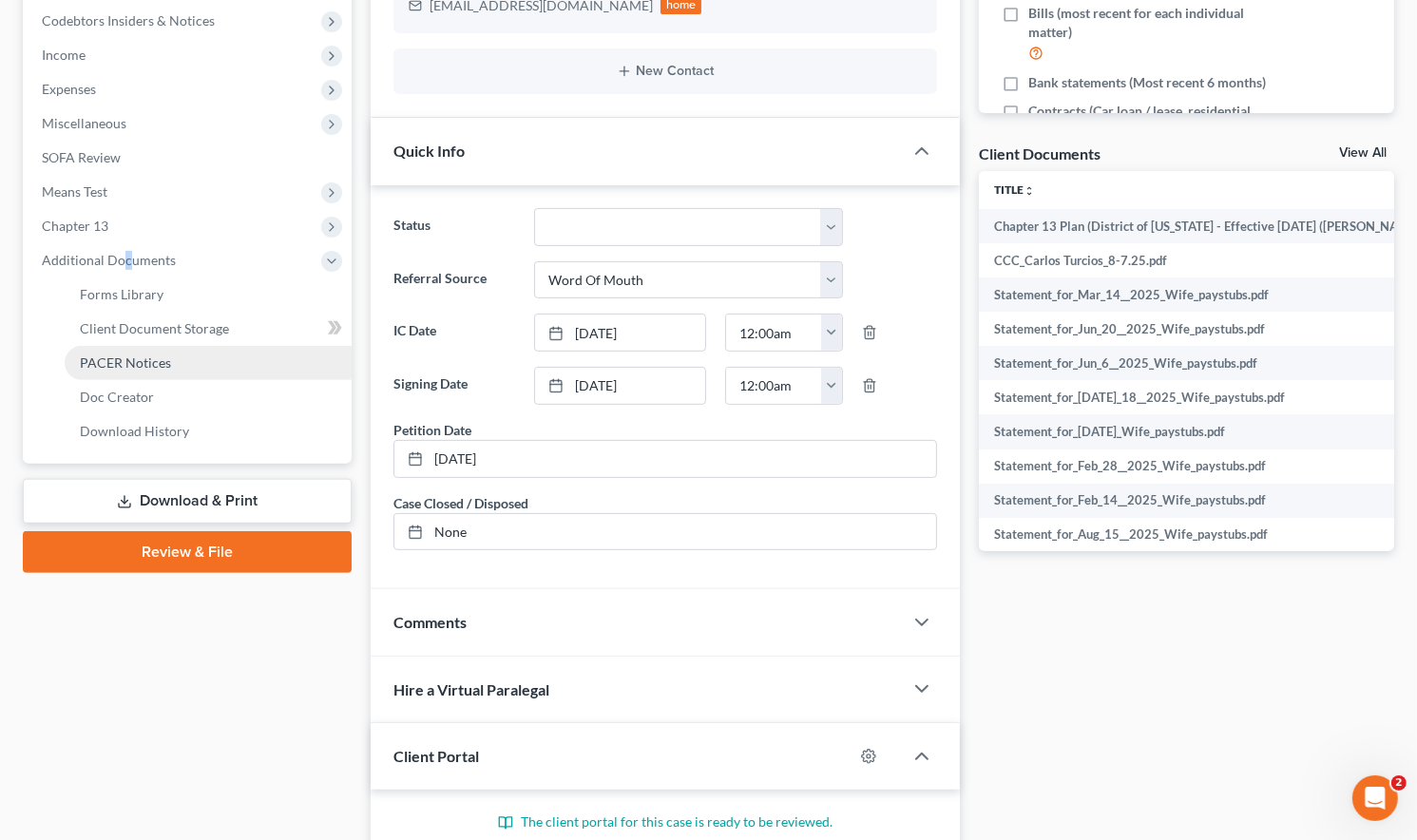
click at [141, 361] on span "PACER Notices" at bounding box center [125, 362] width 91 height 16
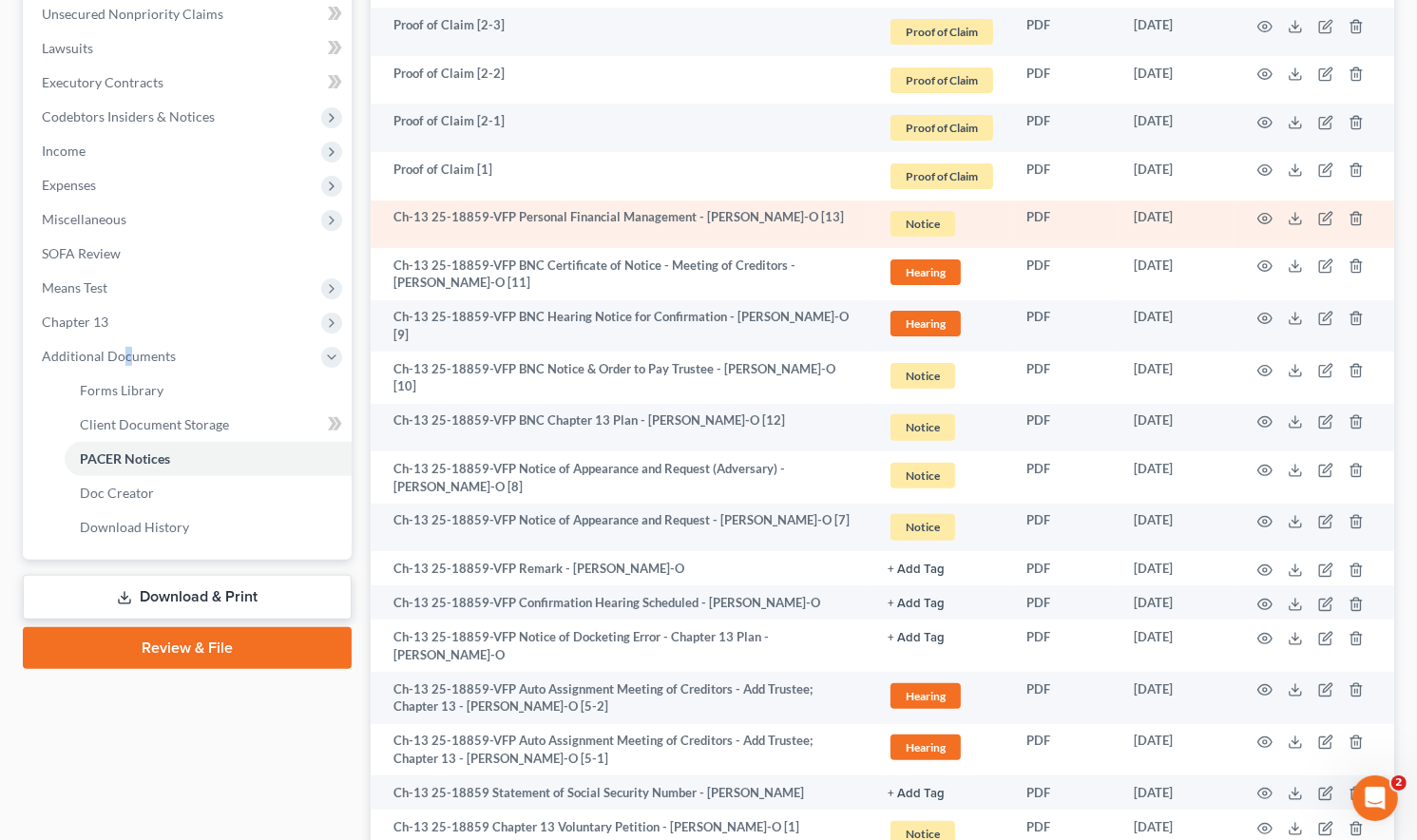
scroll to position [570, 0]
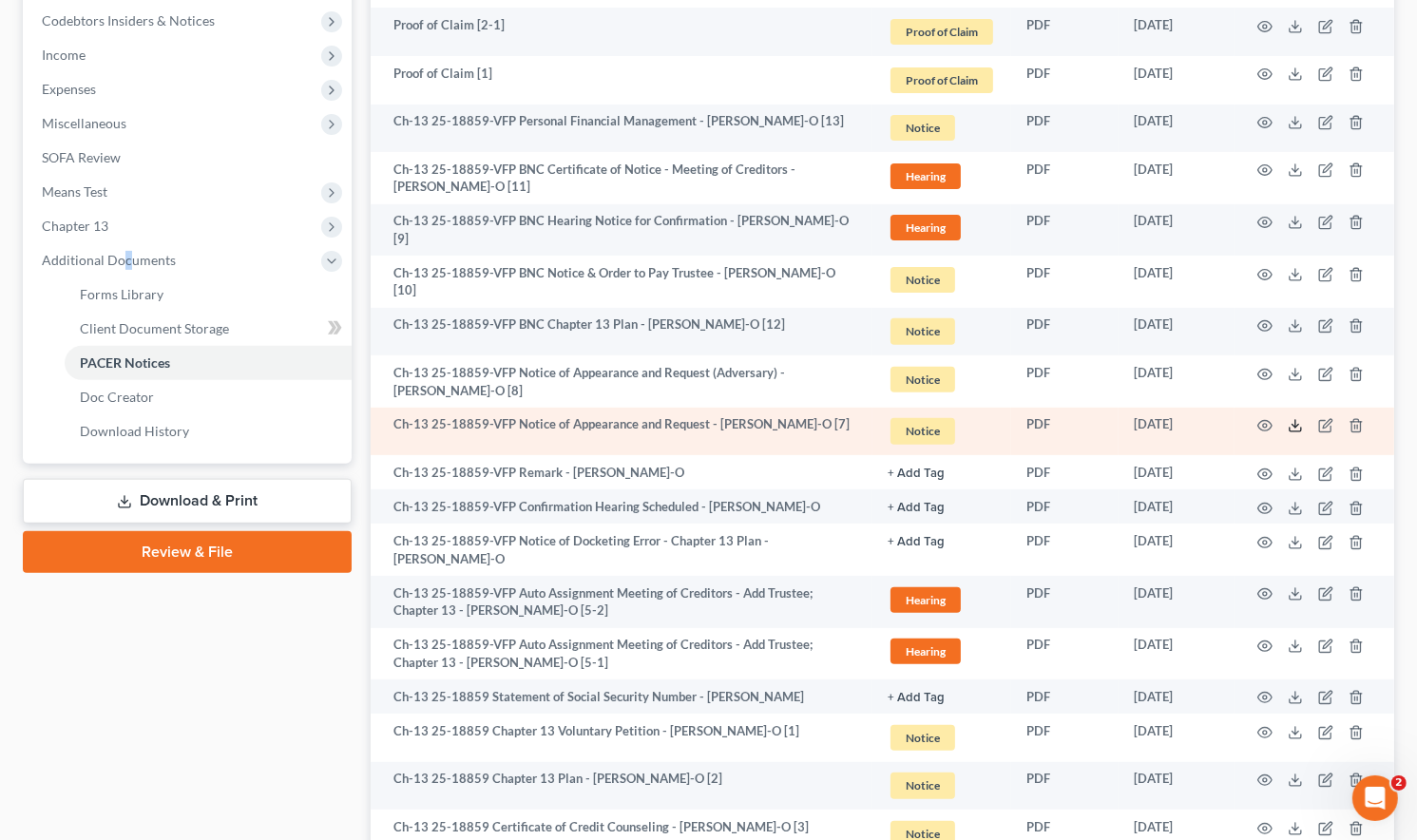
click at [1288, 419] on icon at bounding box center [1296, 426] width 16 height 16
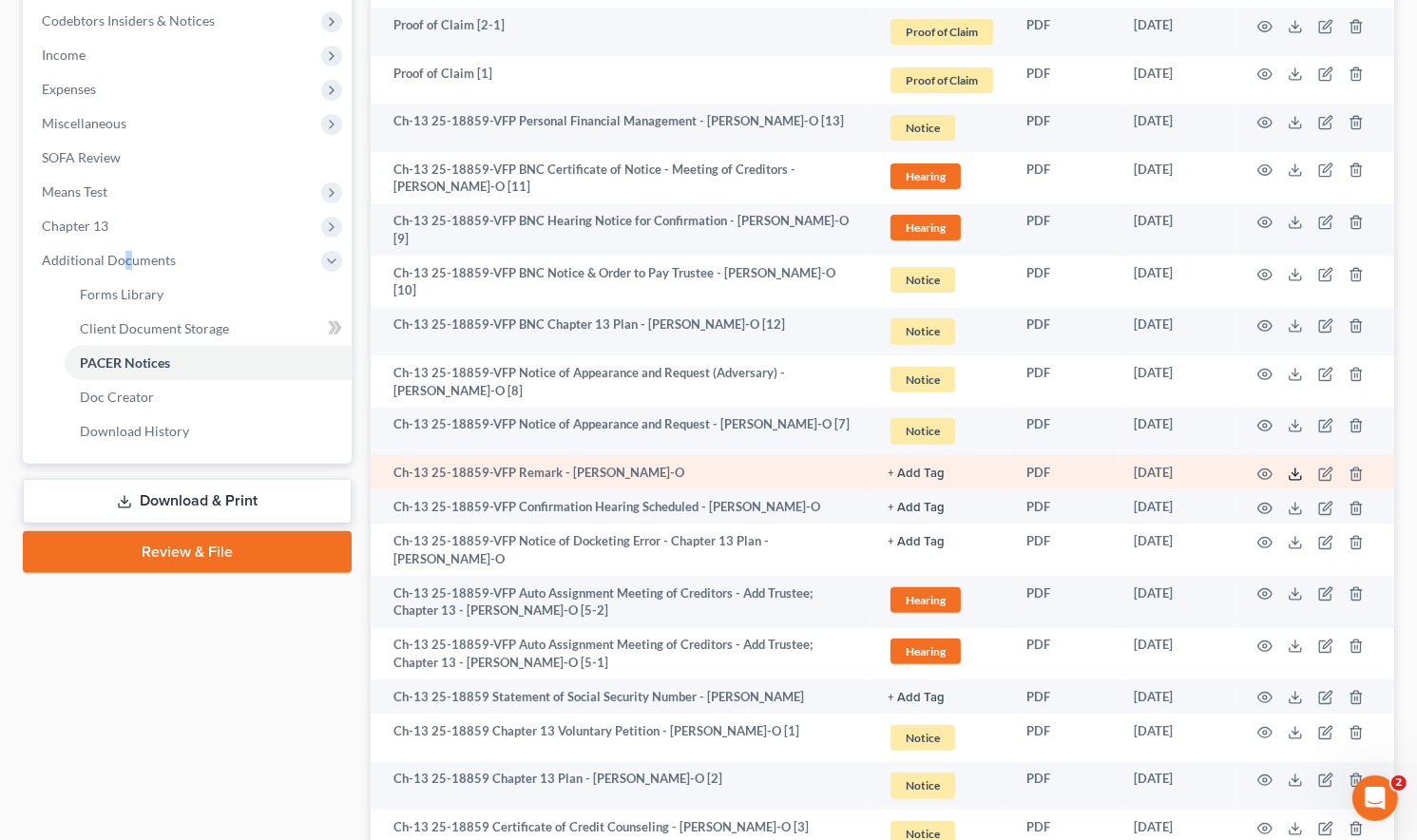
click at [1288, 467] on icon at bounding box center [1296, 475] width 16 height 16
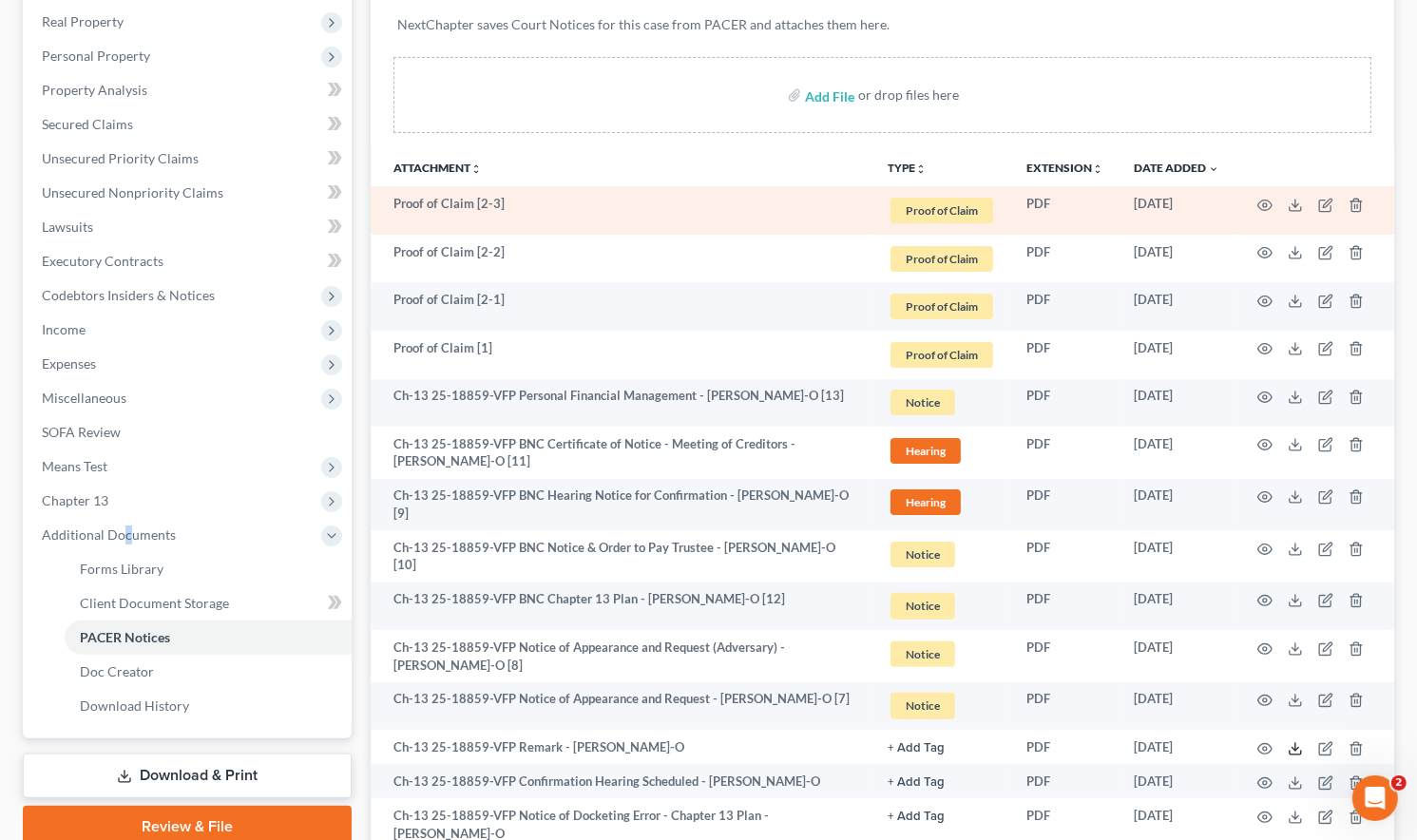
scroll to position [285, 0]
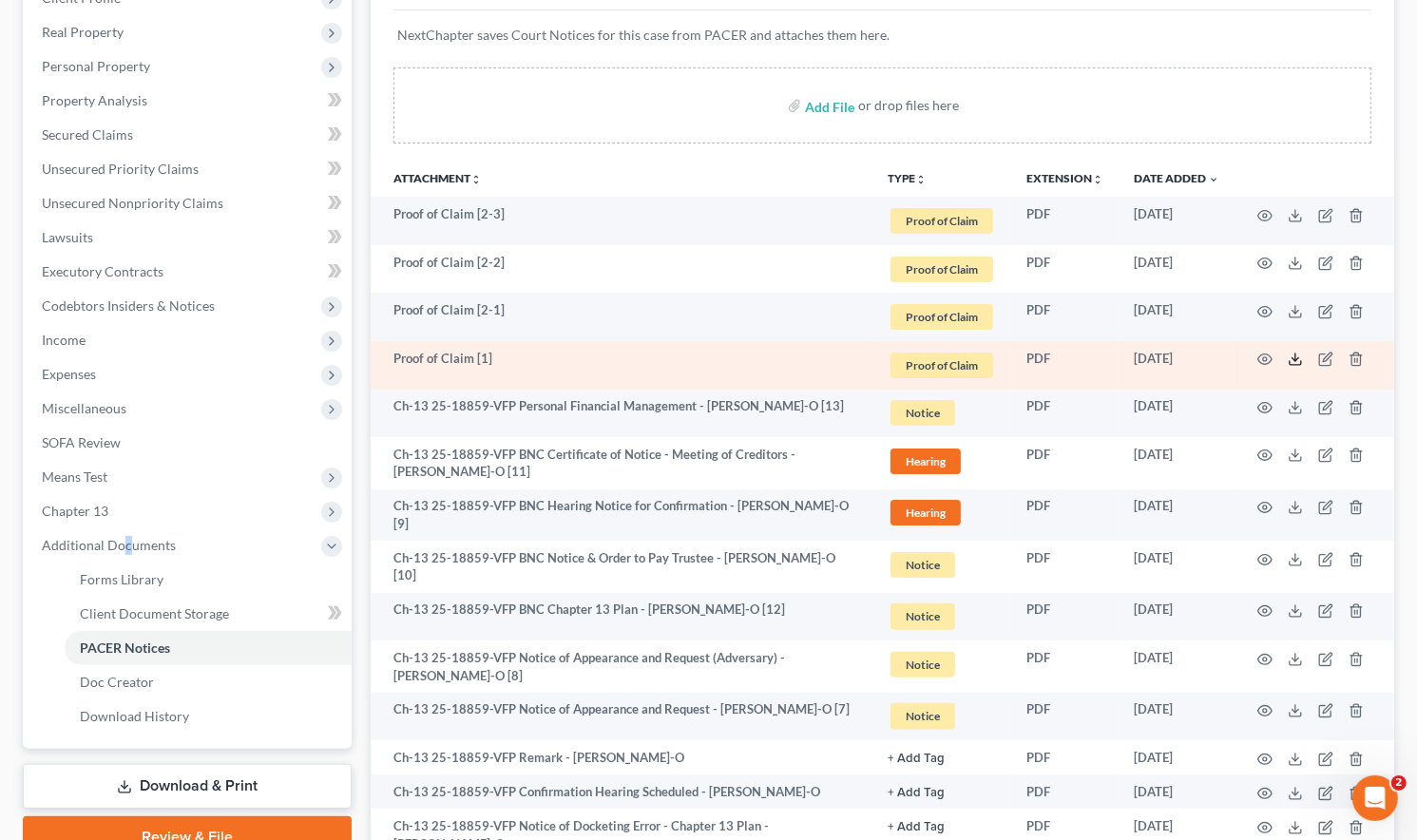
click at [1292, 352] on icon at bounding box center [1296, 359] width 16 height 16
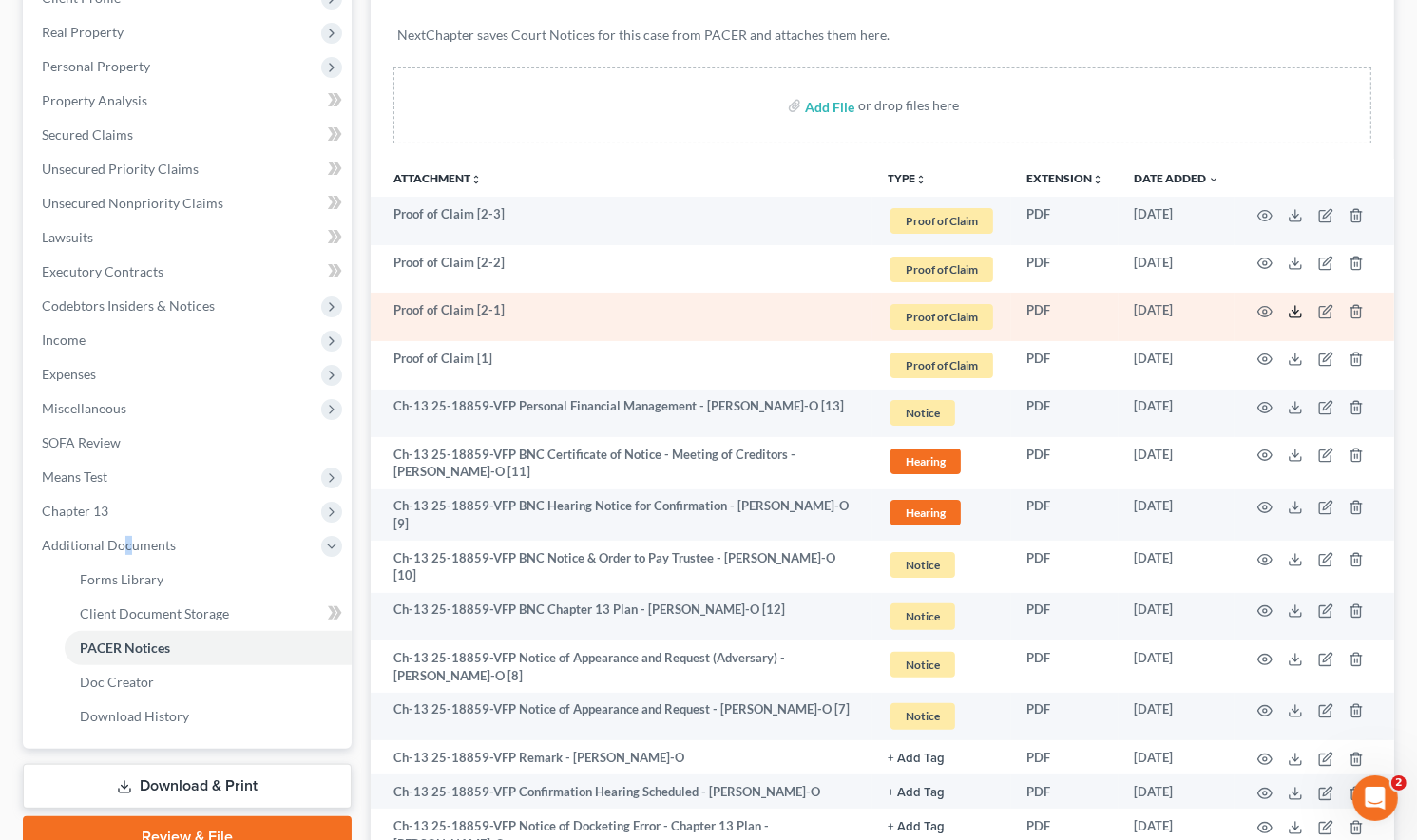
click at [1294, 304] on icon at bounding box center [1296, 312] width 16 height 16
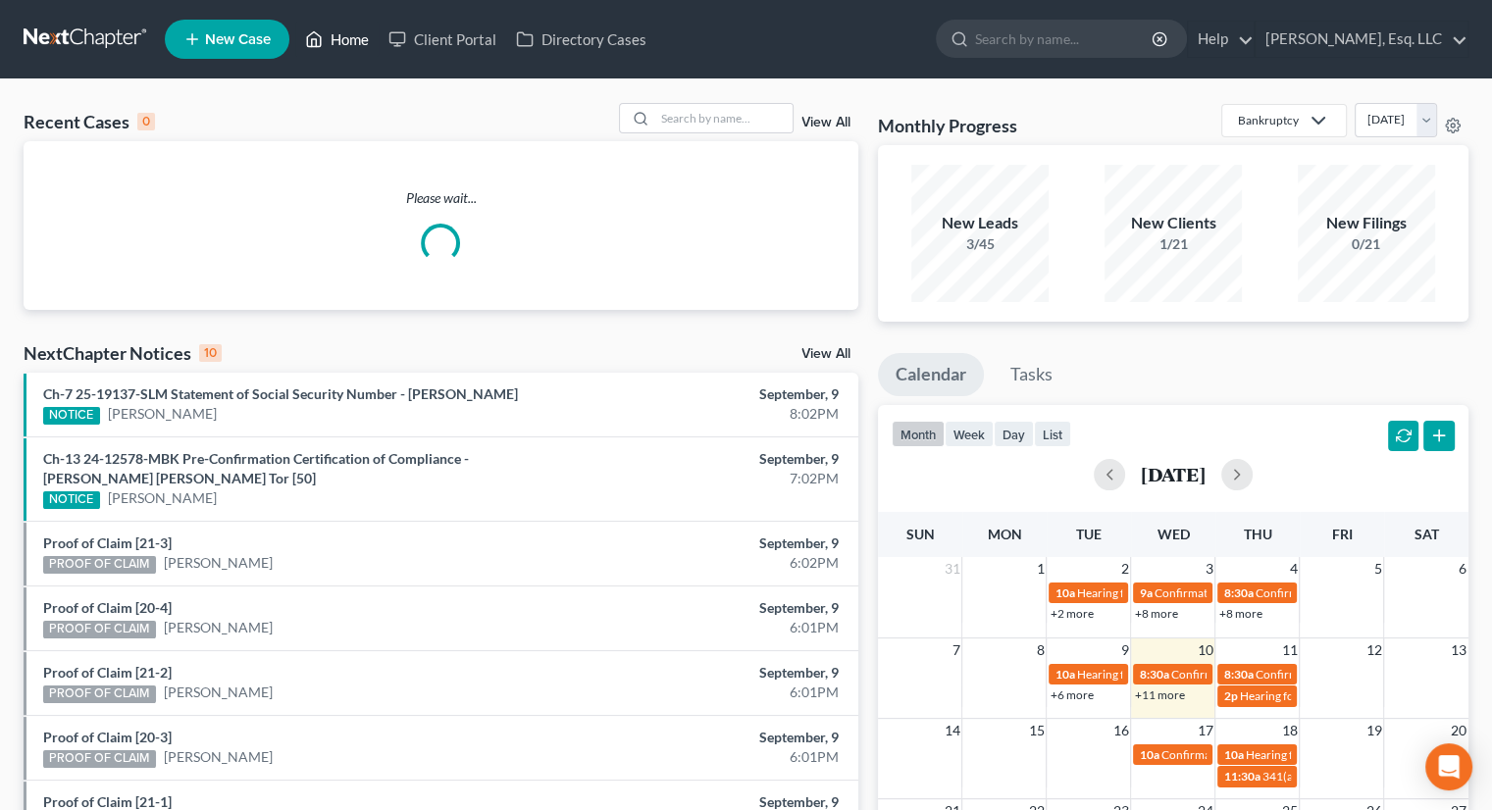
click at [352, 41] on link "Home" at bounding box center [336, 39] width 83 height 35
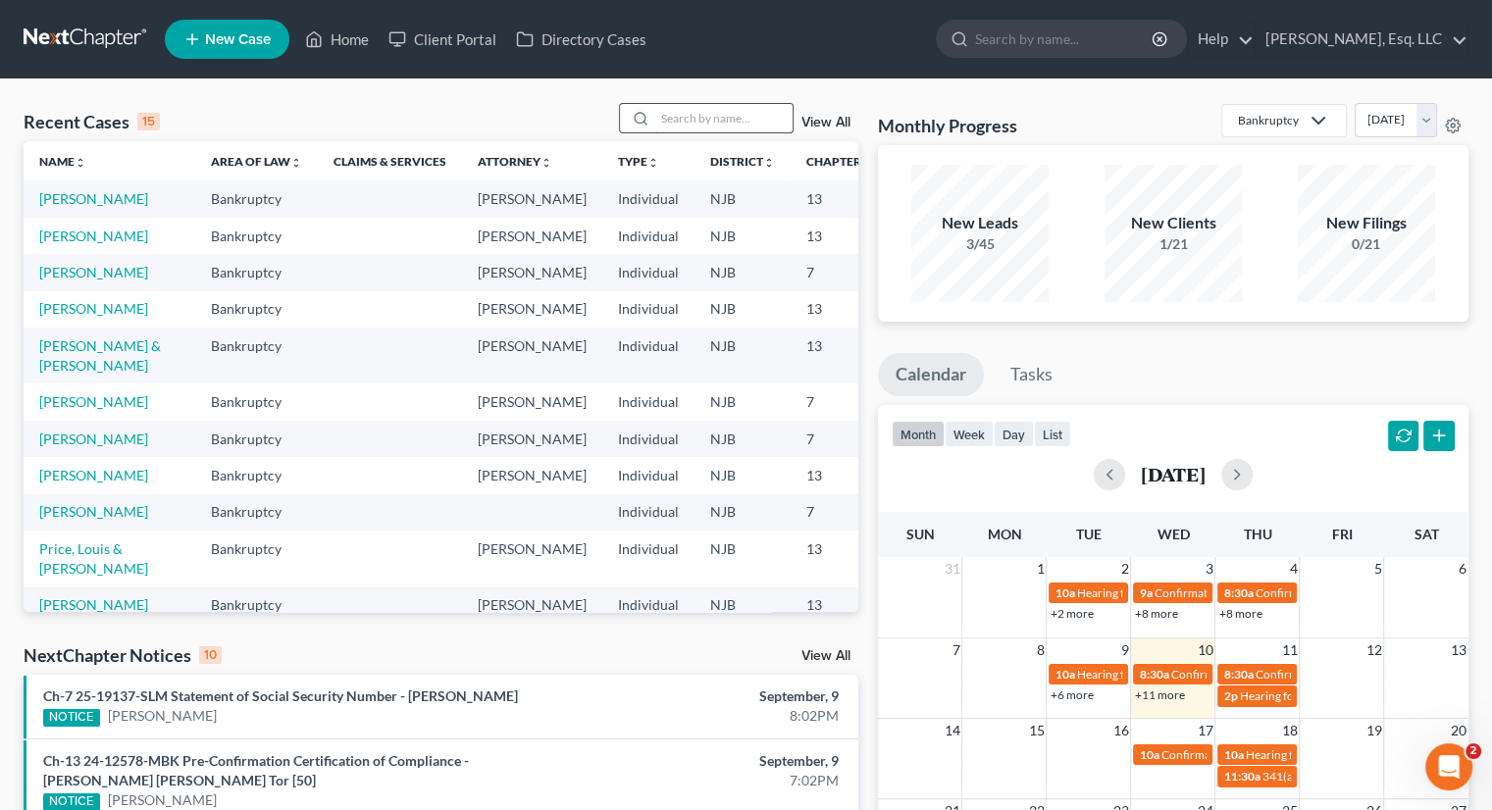
click at [702, 124] on input "search" at bounding box center [723, 118] width 137 height 28
type input "[PERSON_NAME]"
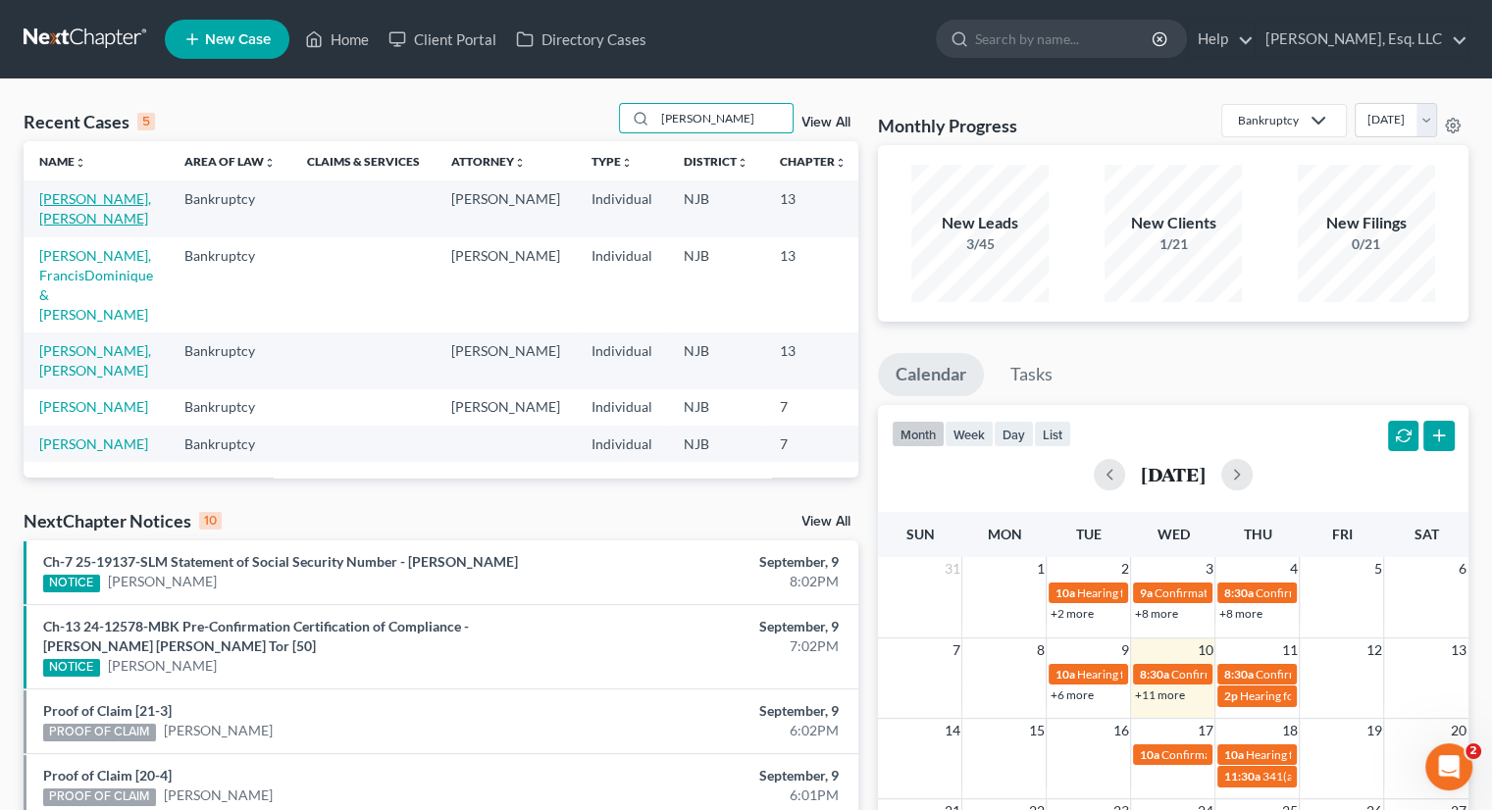
click at [69, 197] on link "[PERSON_NAME], [PERSON_NAME]" at bounding box center [95, 208] width 112 height 36
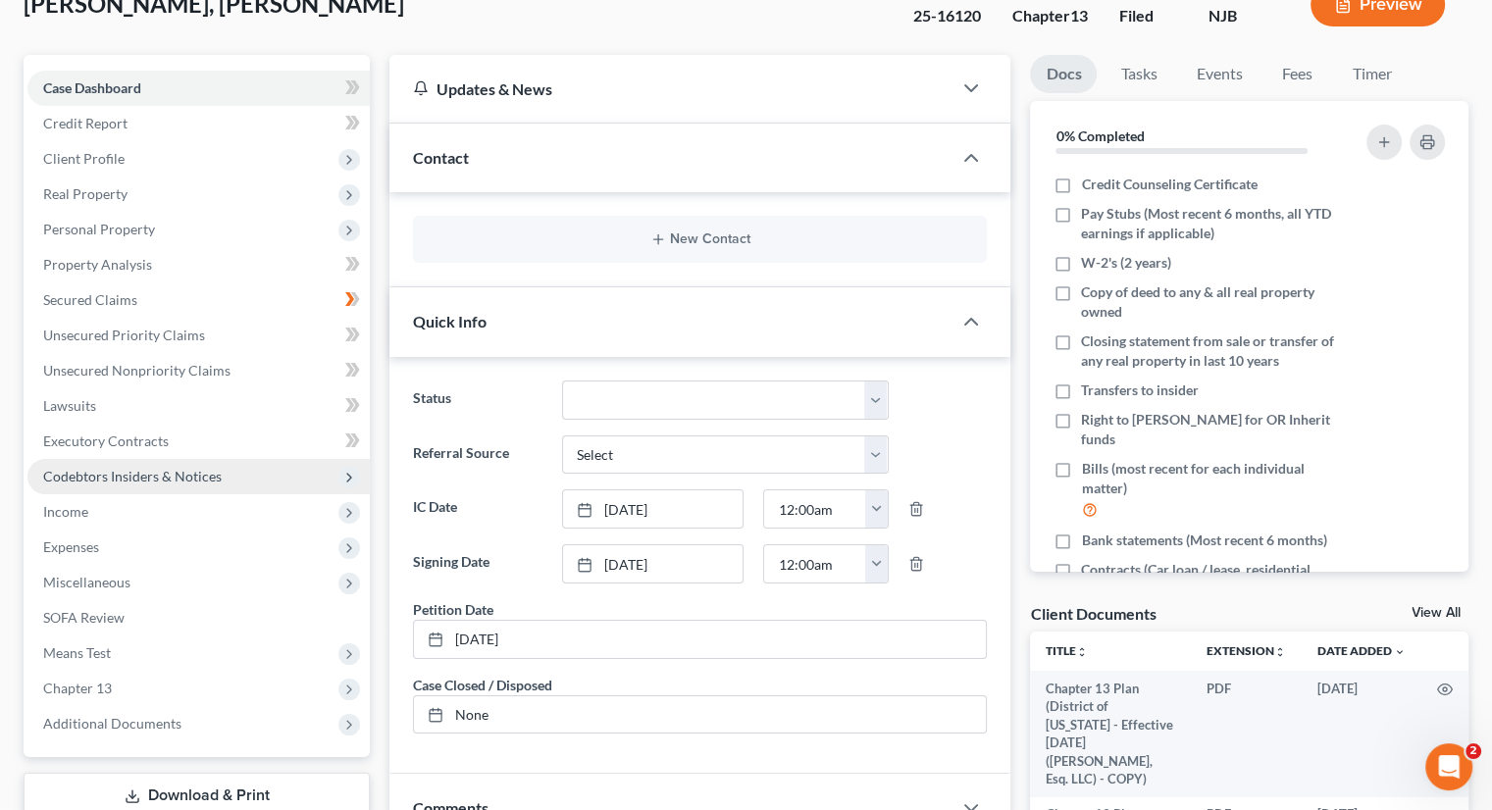
scroll to position [392, 0]
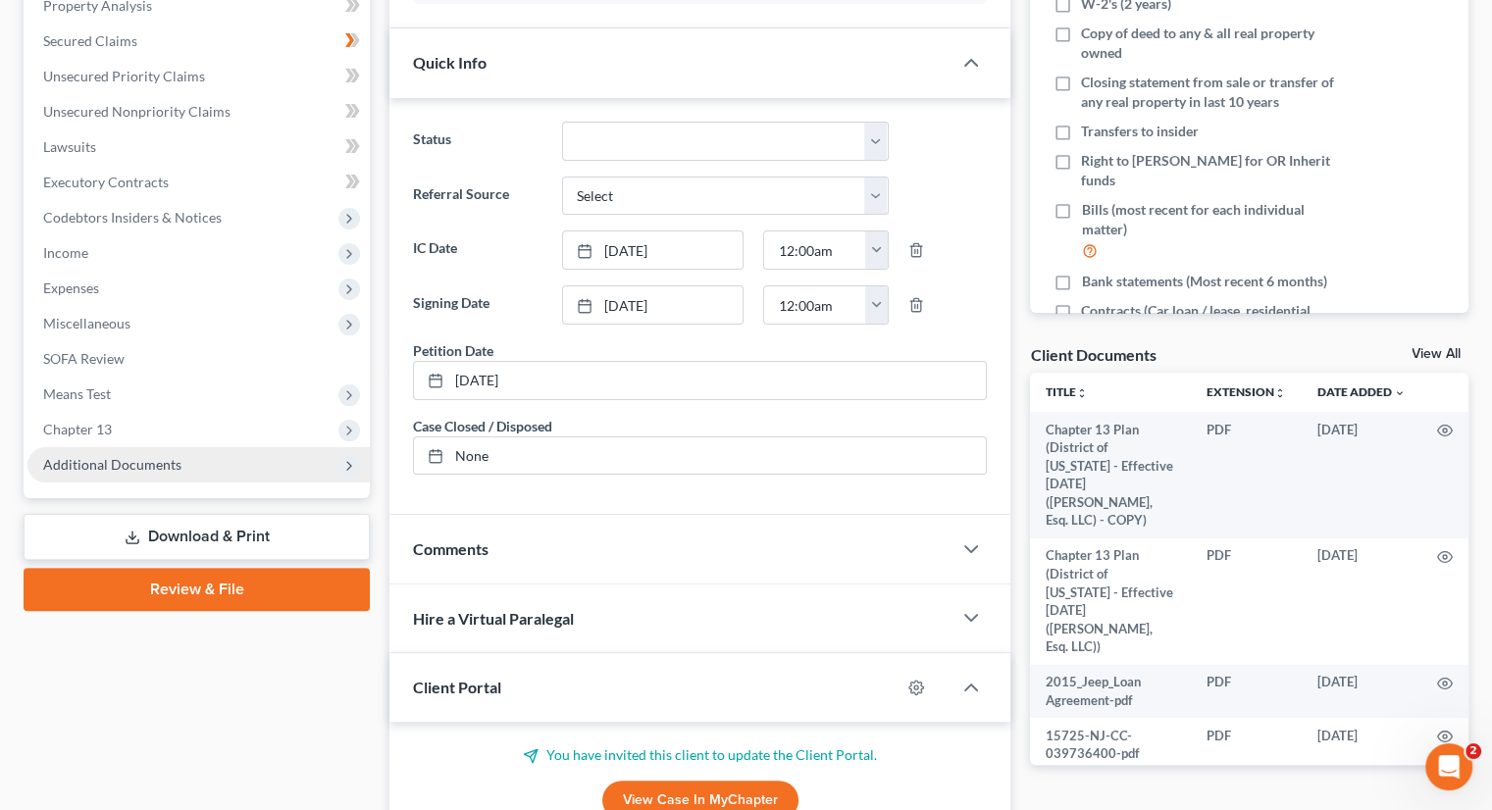
click at [108, 458] on span "Additional Documents" at bounding box center [112, 464] width 138 height 17
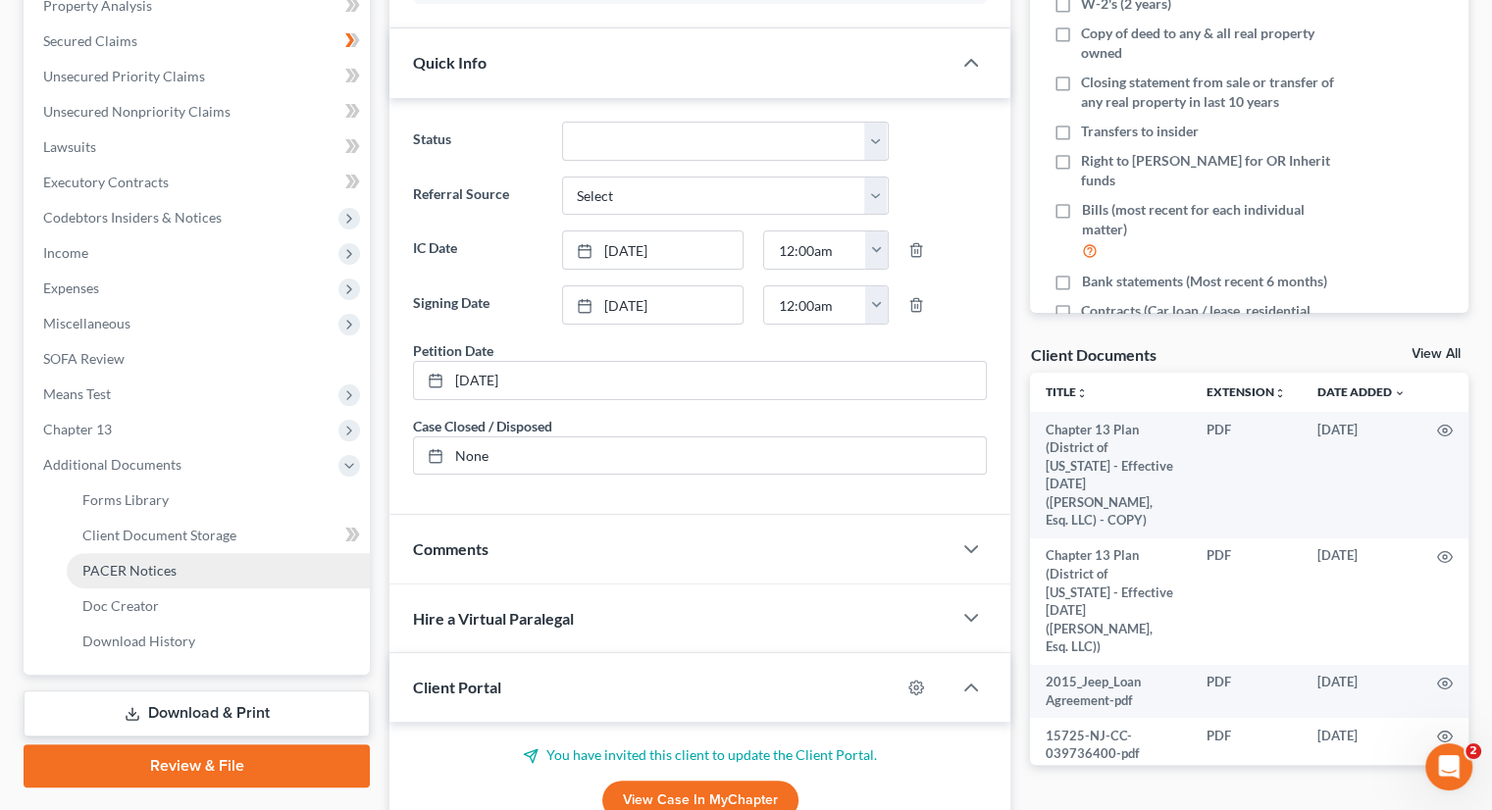
click at [145, 559] on link "PACER Notices" at bounding box center [218, 570] width 303 height 35
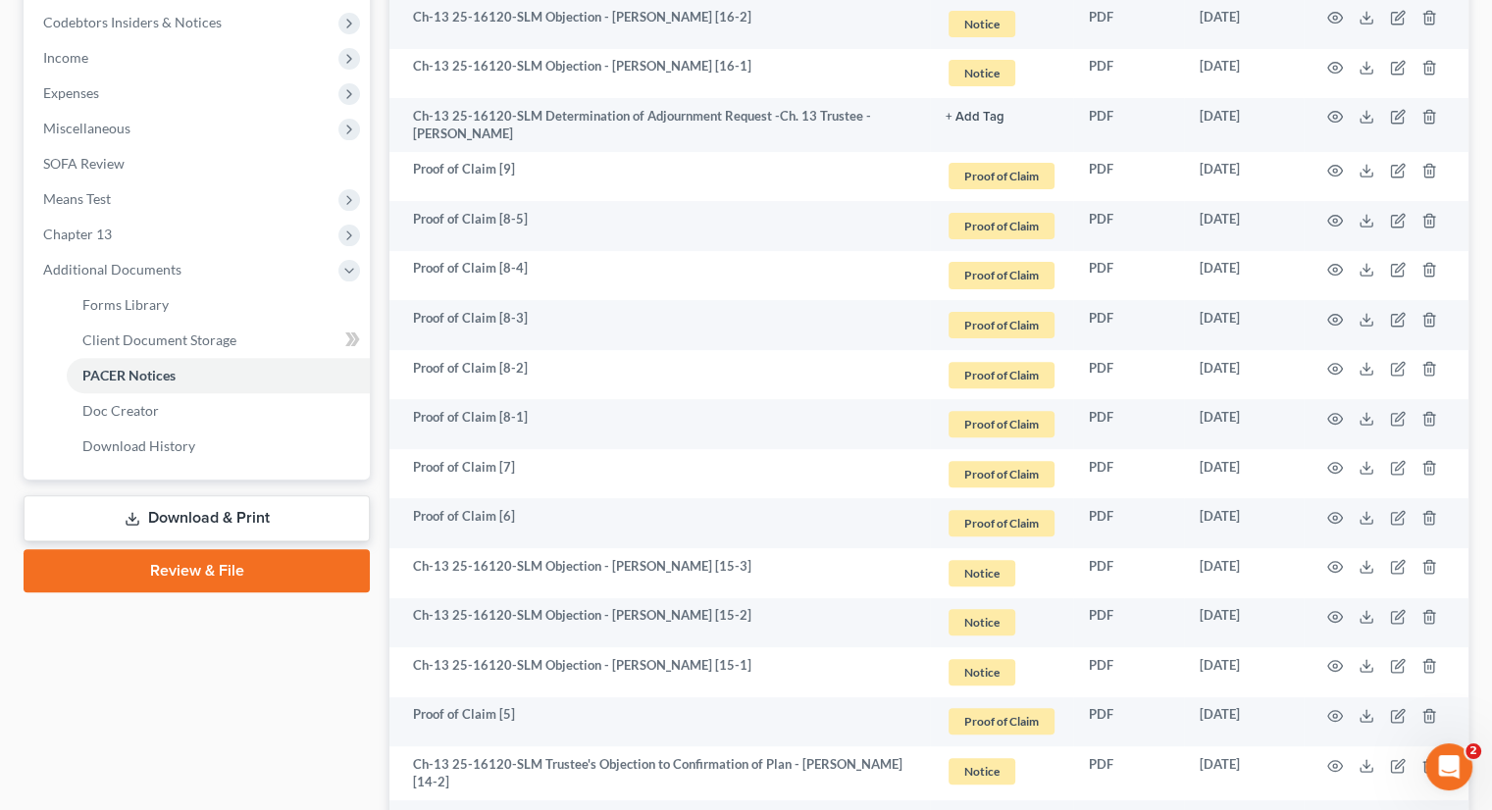
scroll to position [588, 0]
click at [112, 232] on span "Chapter 13" at bounding box center [198, 233] width 342 height 35
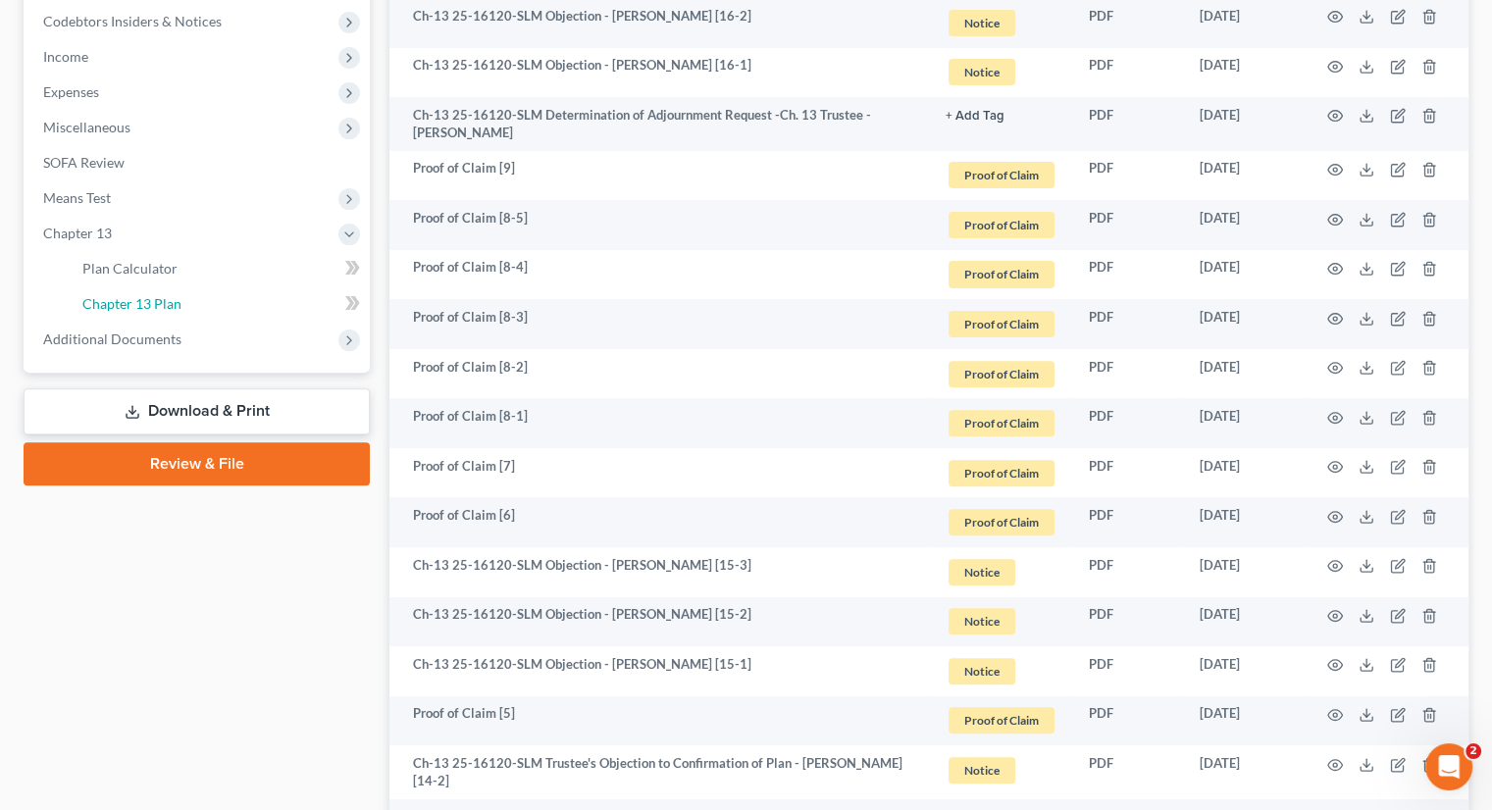
drag, startPoint x: 144, startPoint y: 301, endPoint x: 543, endPoint y: 354, distance: 402.7
click at [145, 299] on span "Chapter 13 Plan" at bounding box center [131, 303] width 99 height 17
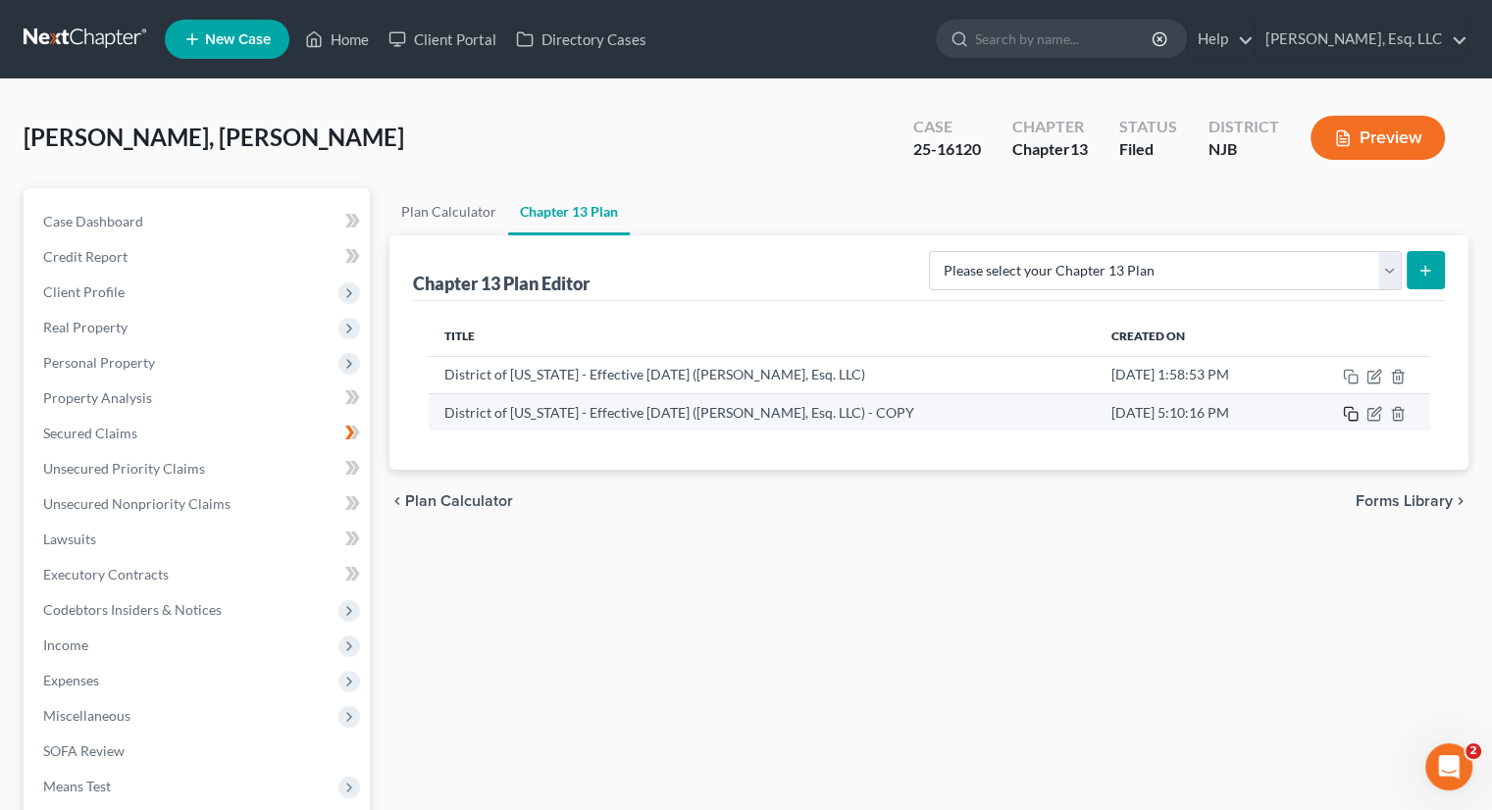
click at [1350, 416] on icon "button" at bounding box center [1351, 414] width 16 height 16
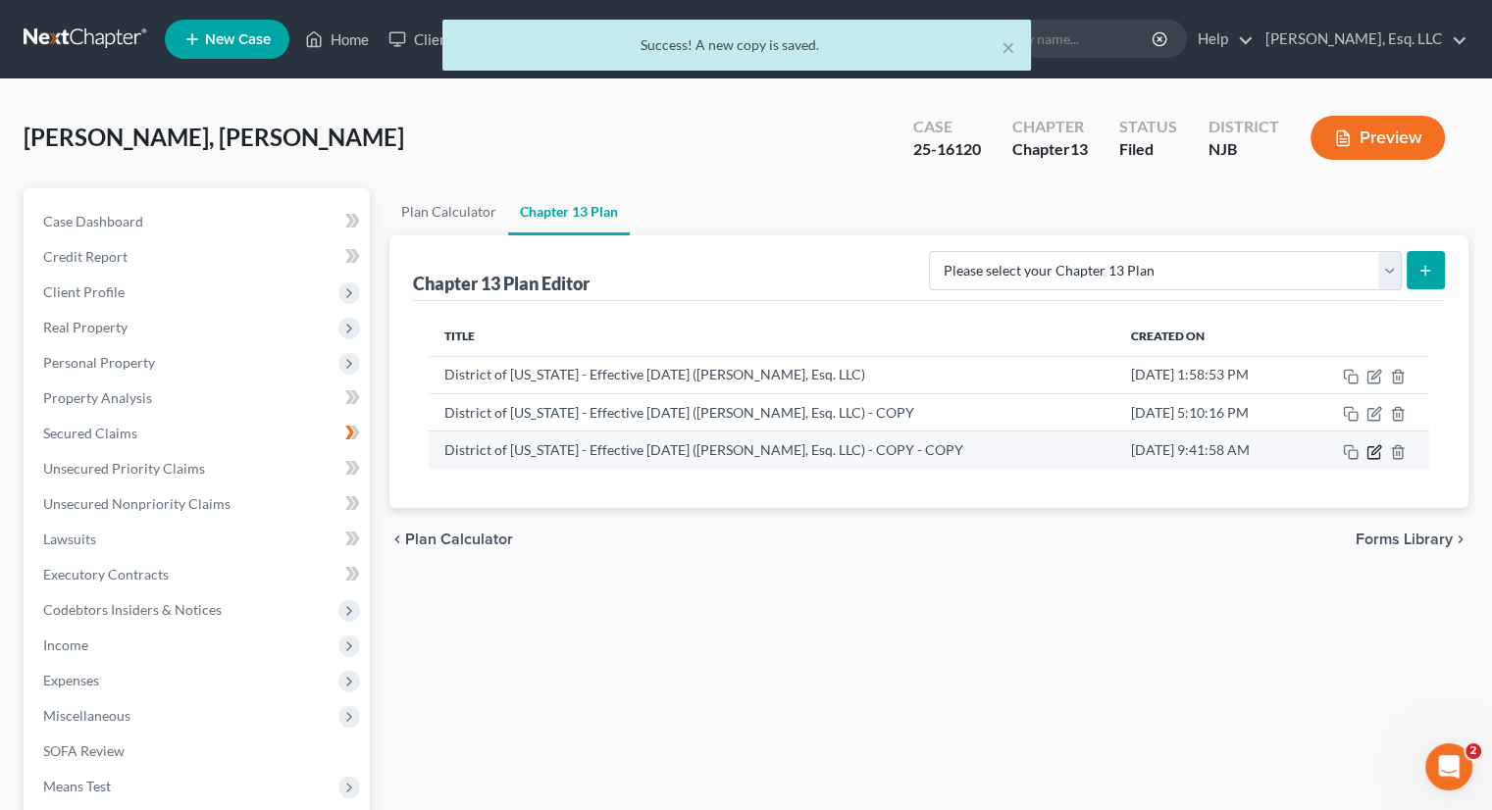
click at [1373, 450] on icon "button" at bounding box center [1374, 452] width 16 height 16
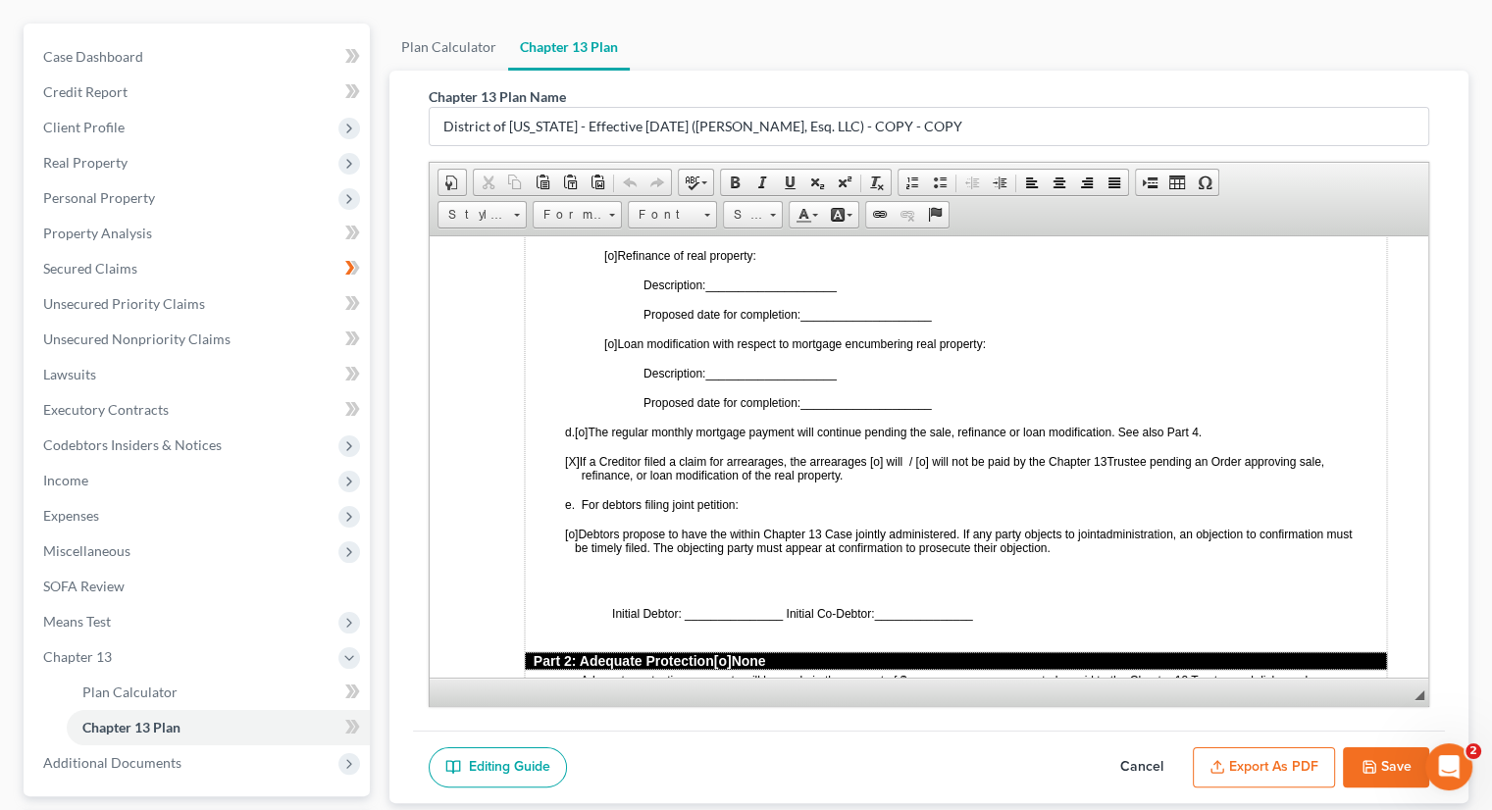
scroll to position [1569, 0]
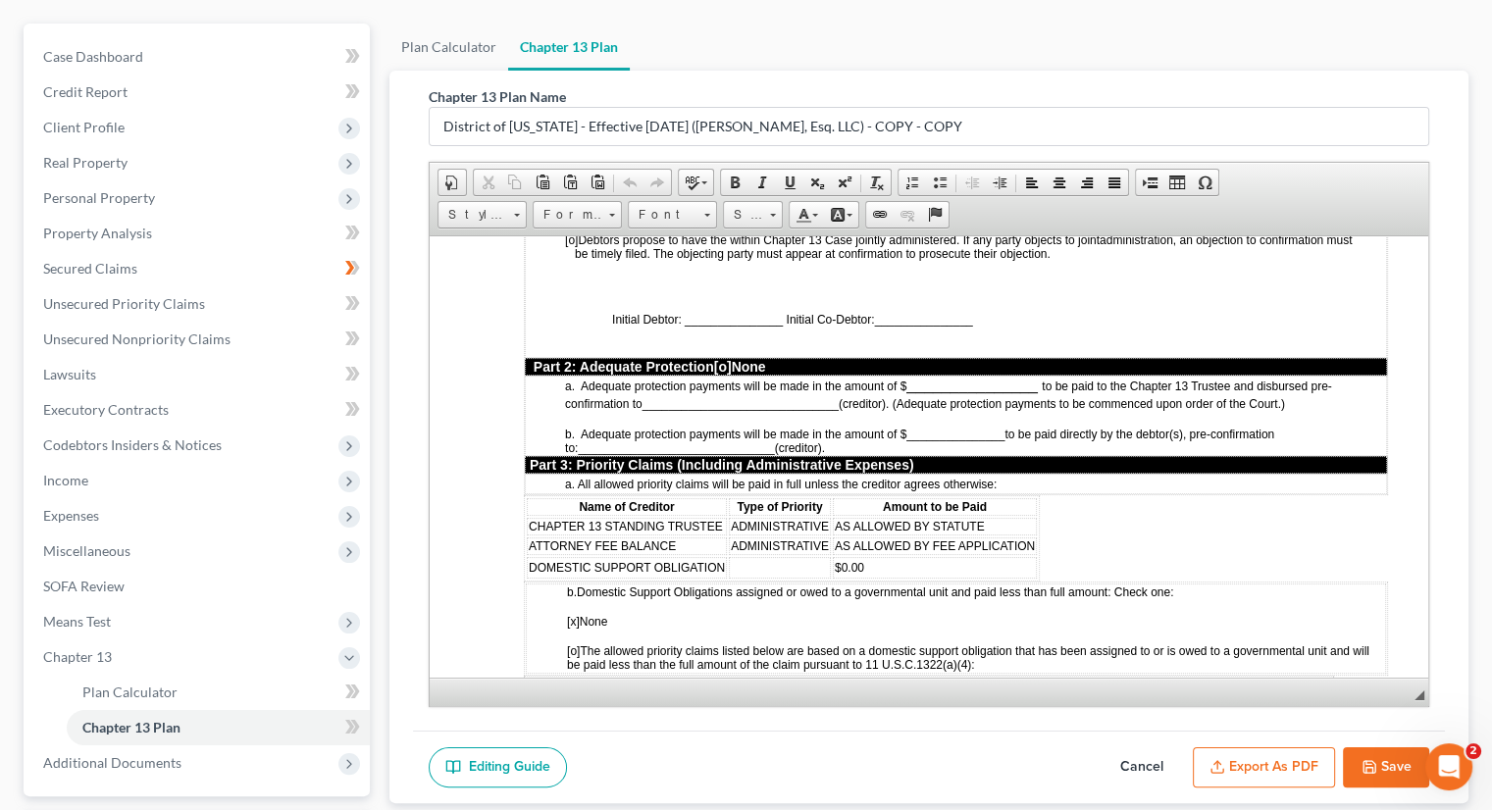
drag, startPoint x: 1357, startPoint y: 544, endPoint x: 1341, endPoint y: 545, distance: 16.7
drag, startPoint x: 1335, startPoint y: 545, endPoint x: 1346, endPoint y: 540, distance: 11.9
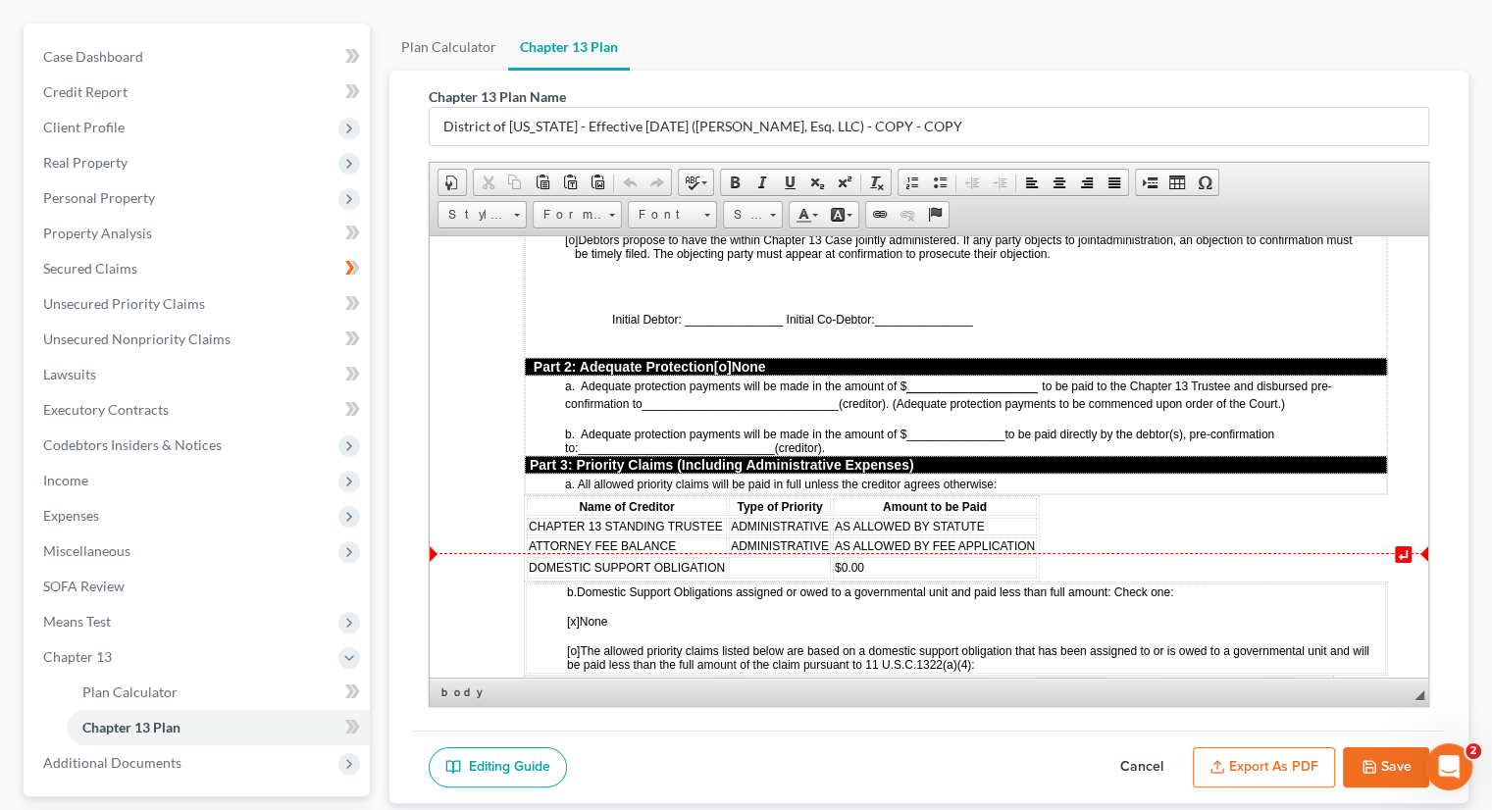
click at [1004, 556] on td "$0.00" at bounding box center [935, 567] width 204 height 22
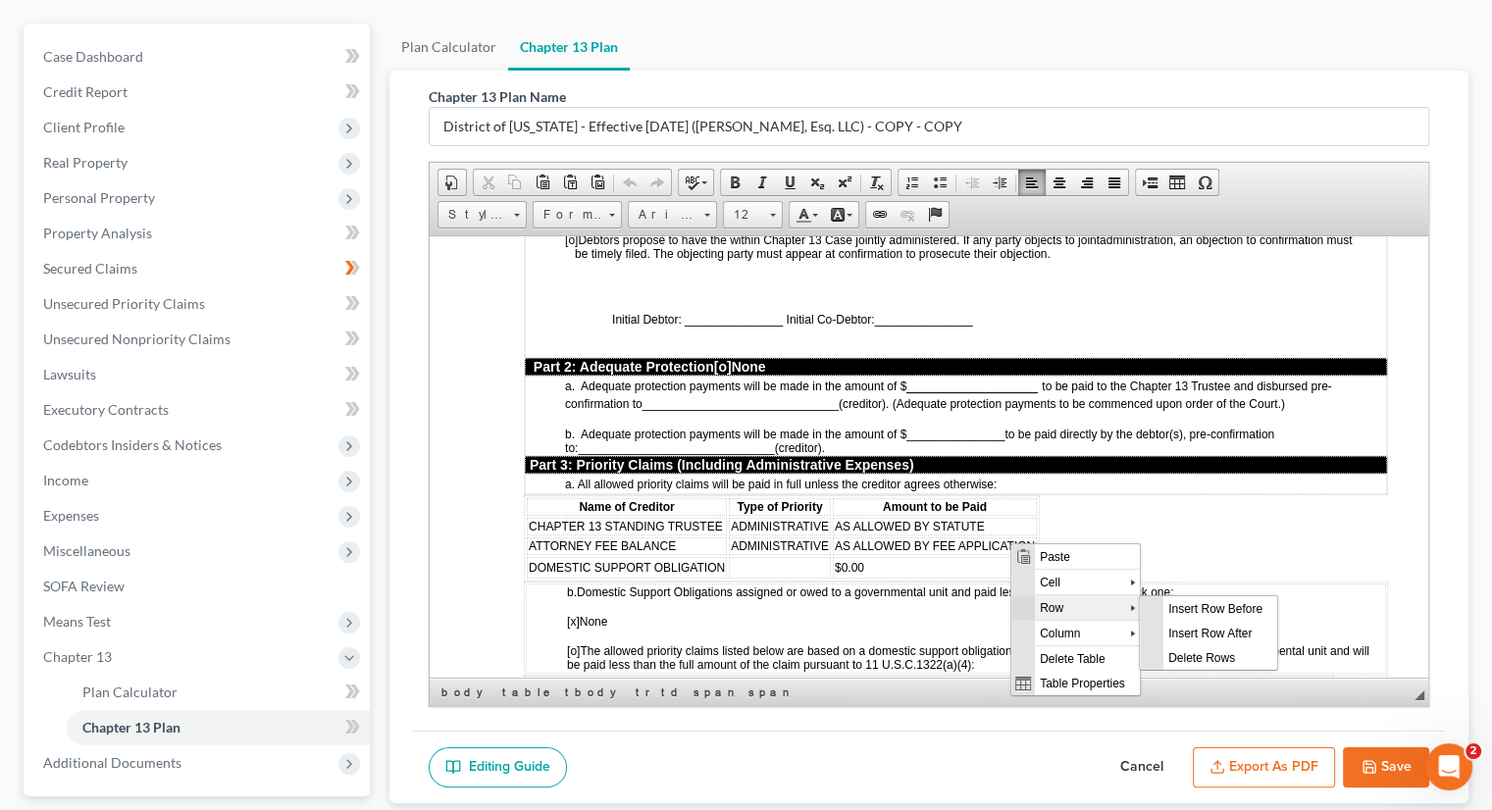
scroll to position [0, 0]
click at [1204, 632] on span "Insert Row After" at bounding box center [1219, 633] width 114 height 25
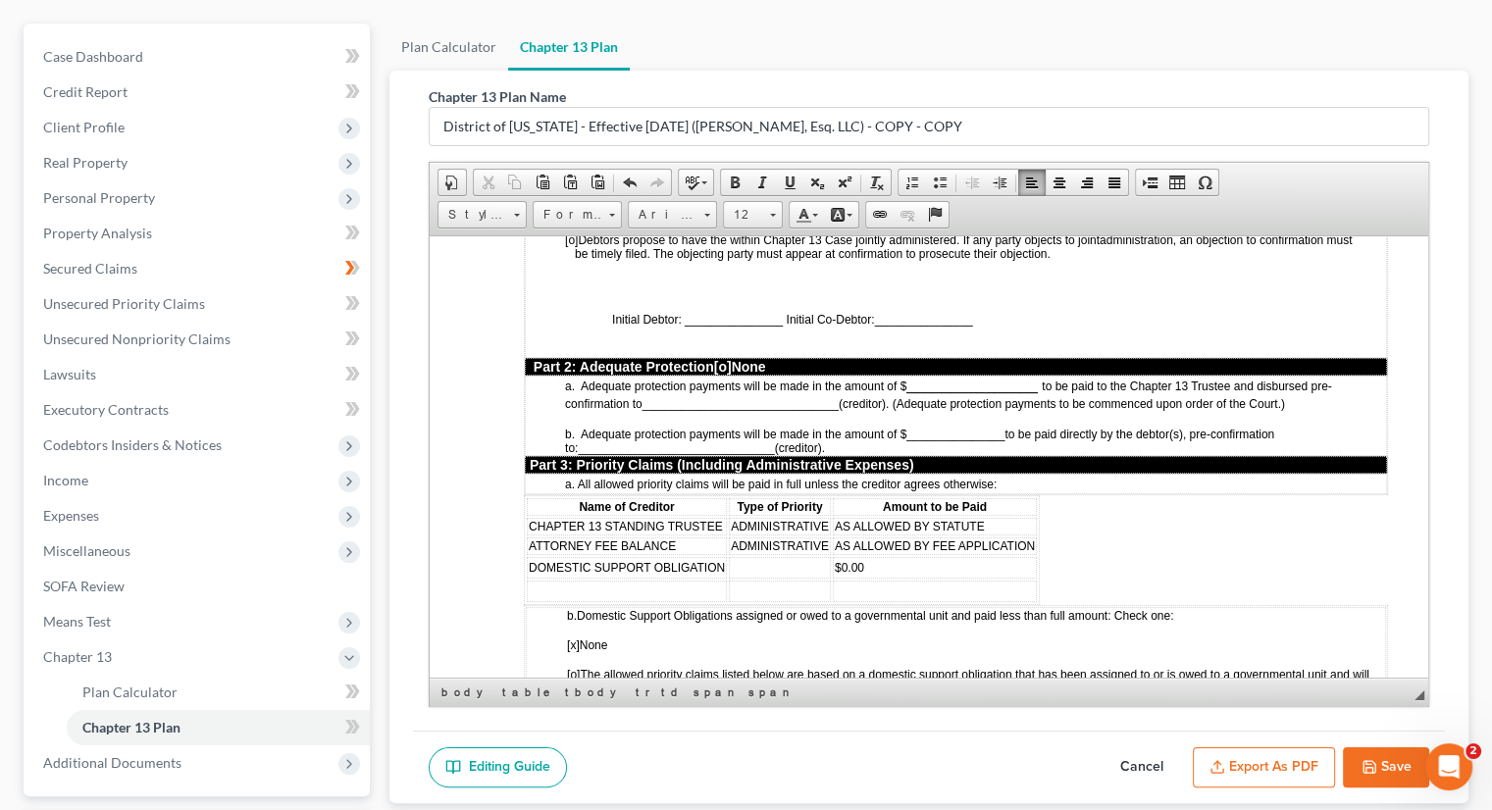
click at [614, 580] on td at bounding box center [627, 591] width 200 height 22
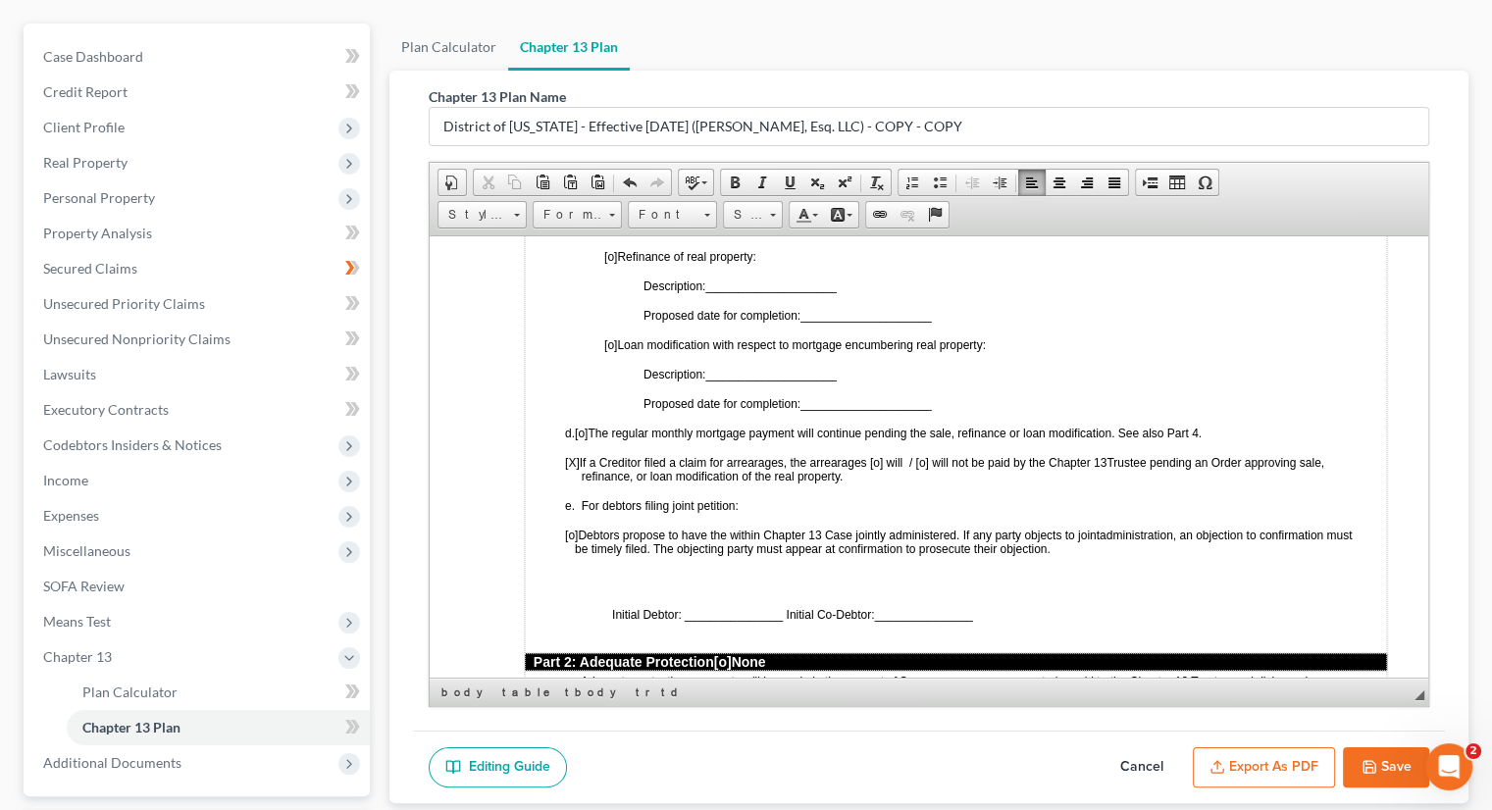
scroll to position [1569, 0]
